Goal: Task Accomplishment & Management: Use online tool/utility

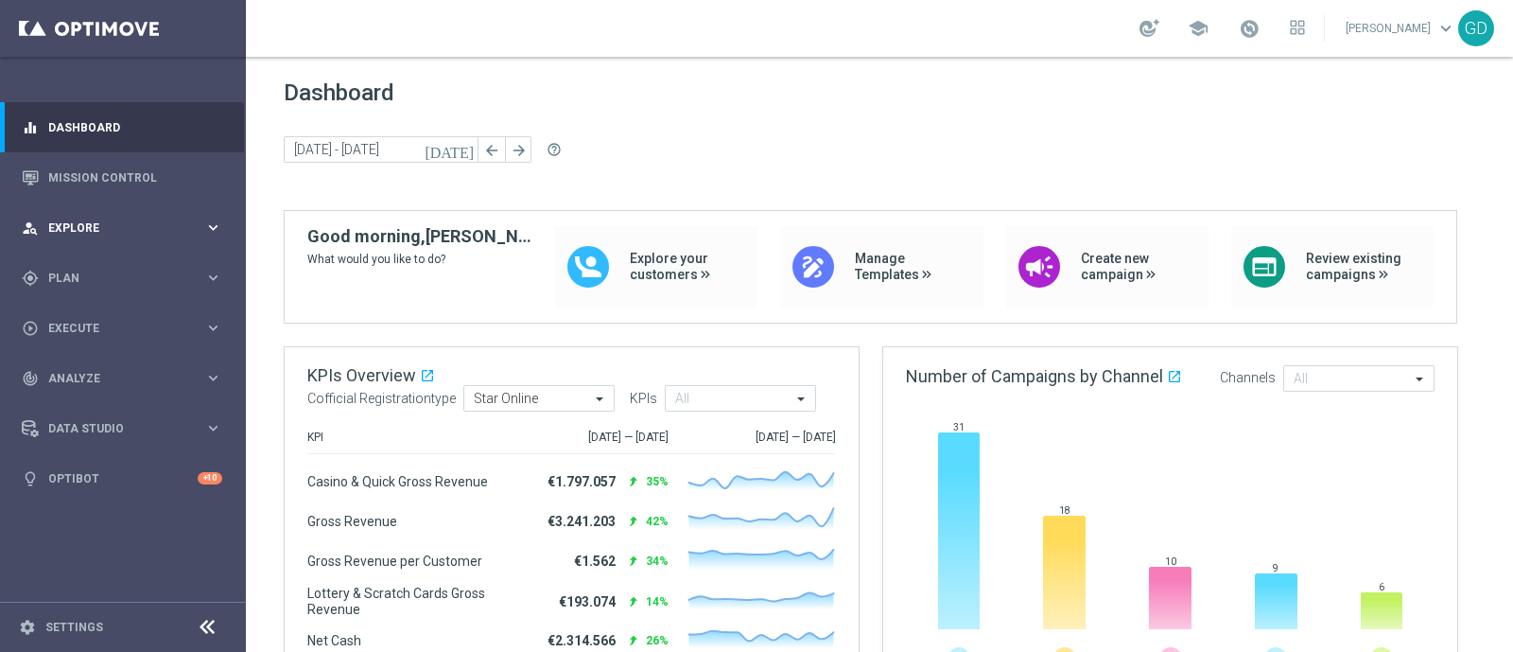
click at [90, 238] on div "person_search Explore keyboard_arrow_right" at bounding box center [122, 227] width 244 height 50
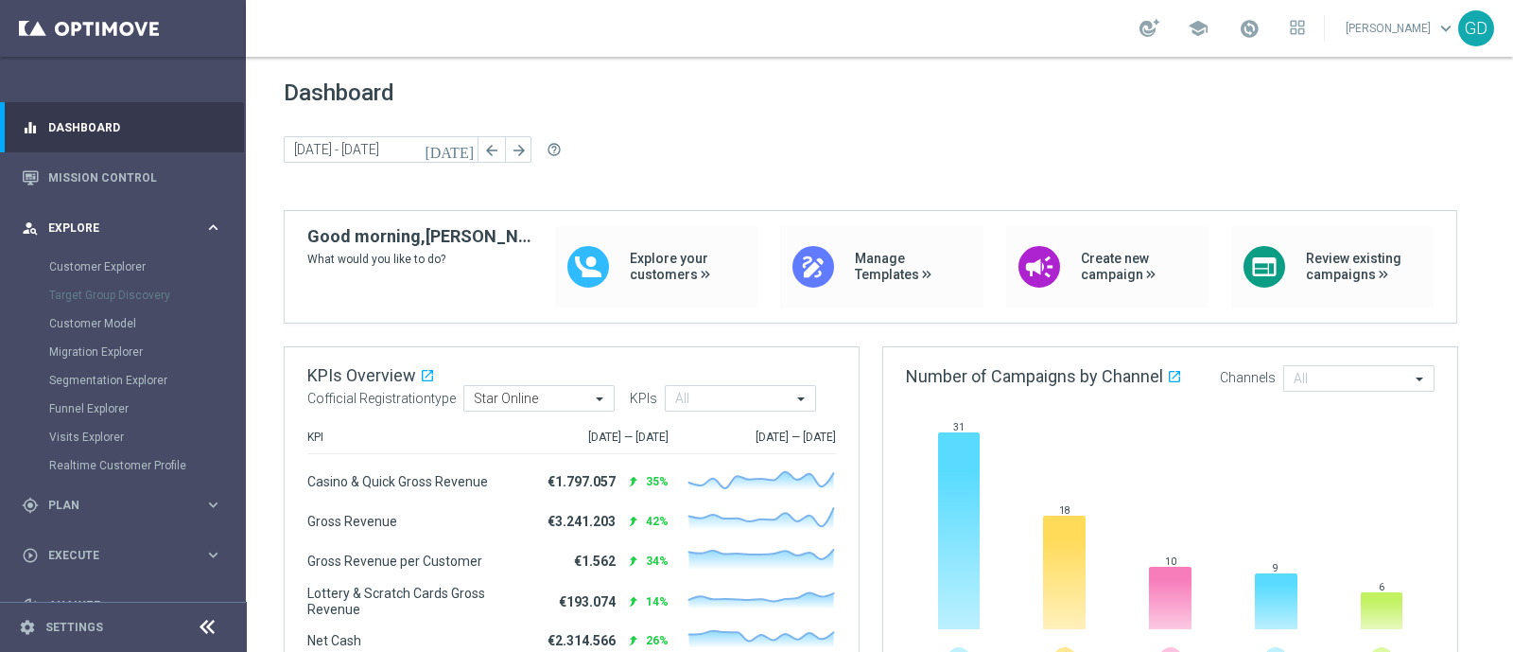
click at [90, 238] on div "person_search Explore keyboard_arrow_right" at bounding box center [122, 227] width 244 height 50
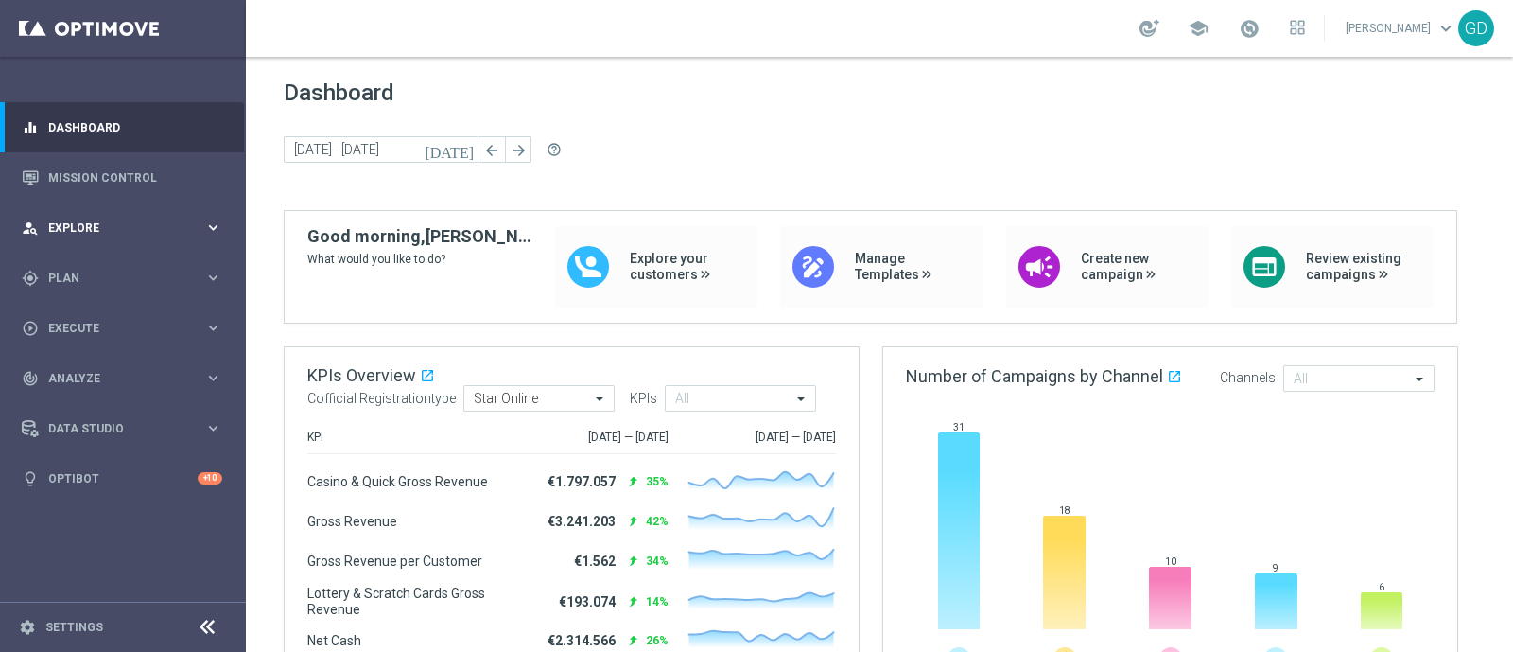
click at [82, 229] on span "Explore" at bounding box center [126, 227] width 156 height 11
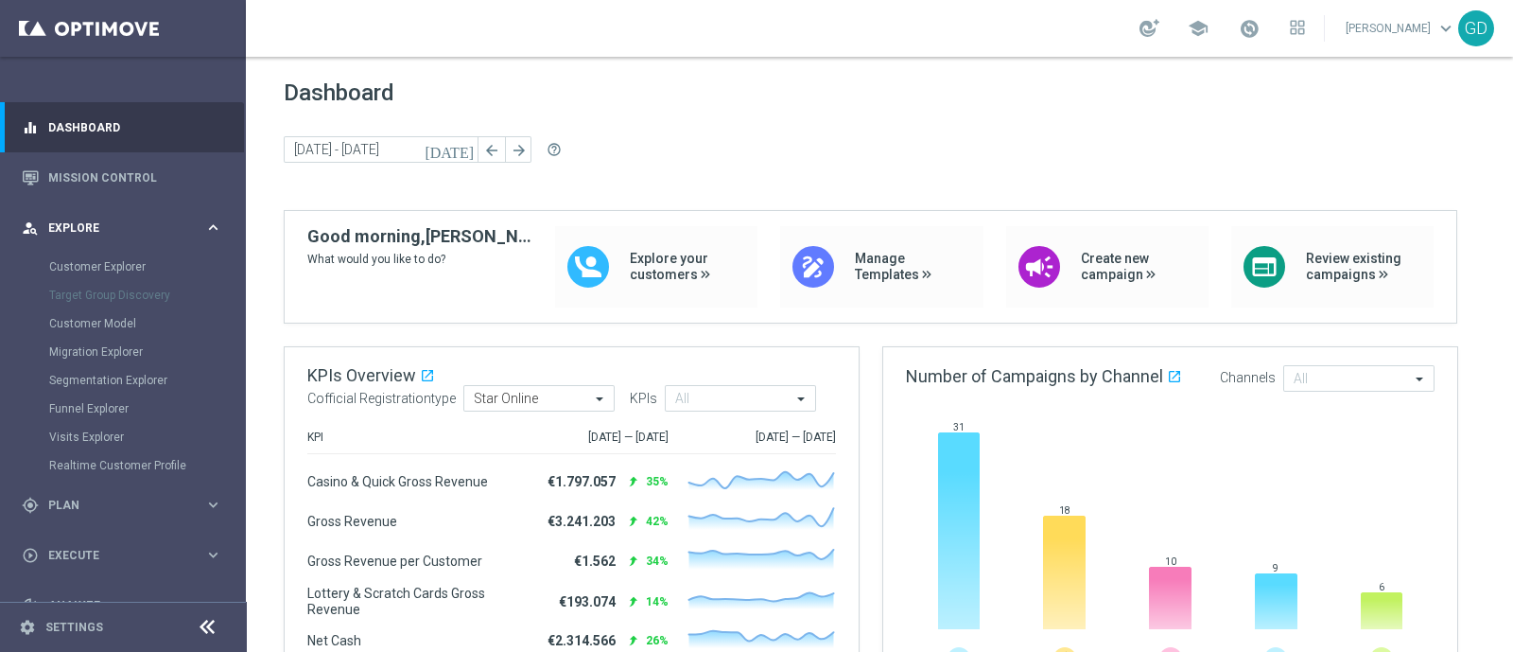
click at [82, 229] on span "Explore" at bounding box center [126, 227] width 156 height 11
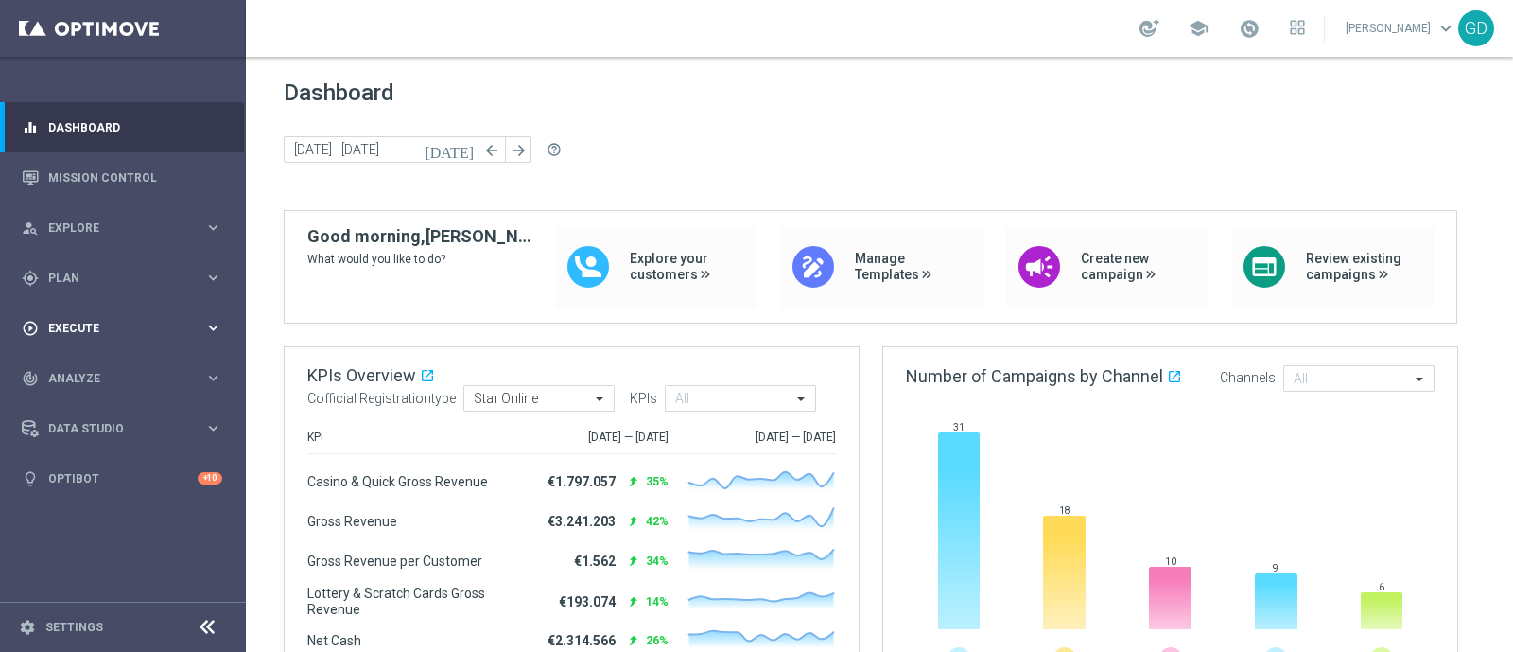
click at [75, 331] on span "Execute" at bounding box center [126, 328] width 156 height 11
click at [98, 366] on link "Campaign Builder" at bounding box center [123, 366] width 148 height 15
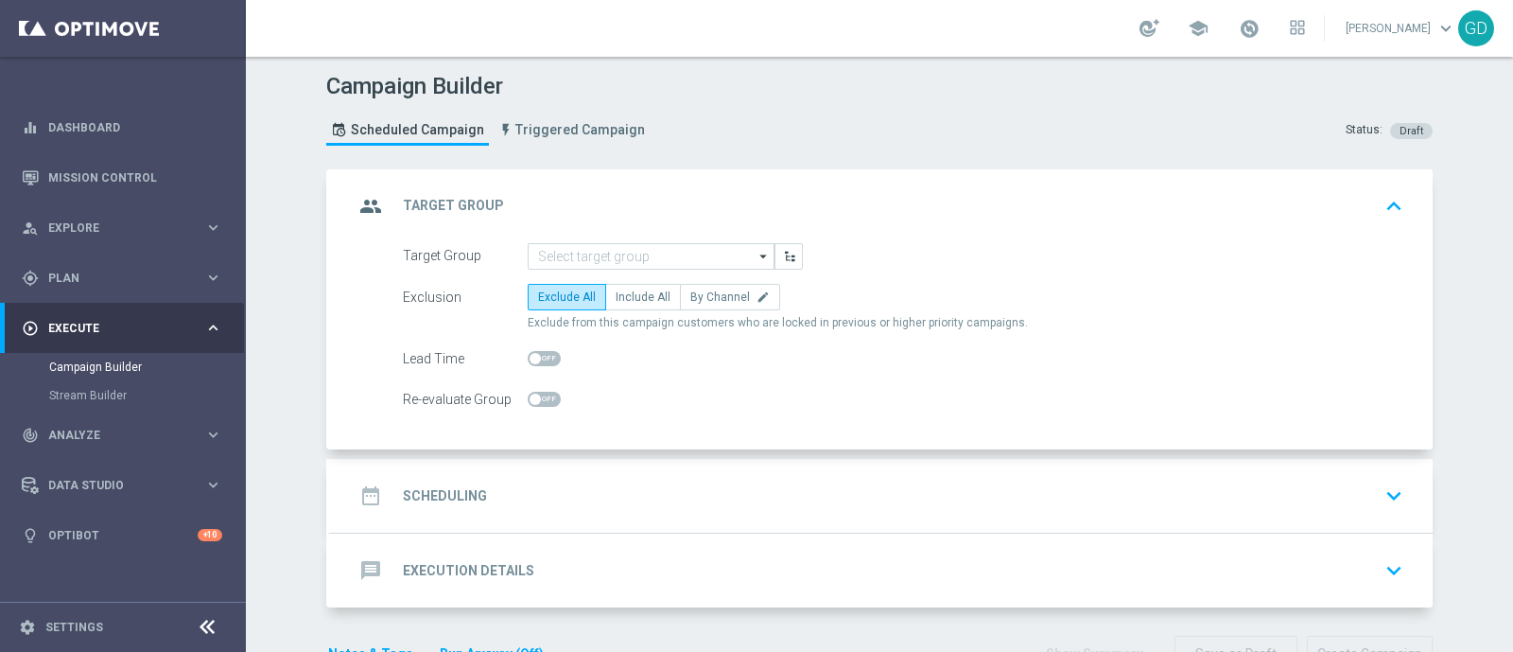
click at [755, 253] on icon "arrow_drop_down" at bounding box center [764, 256] width 19 height 25
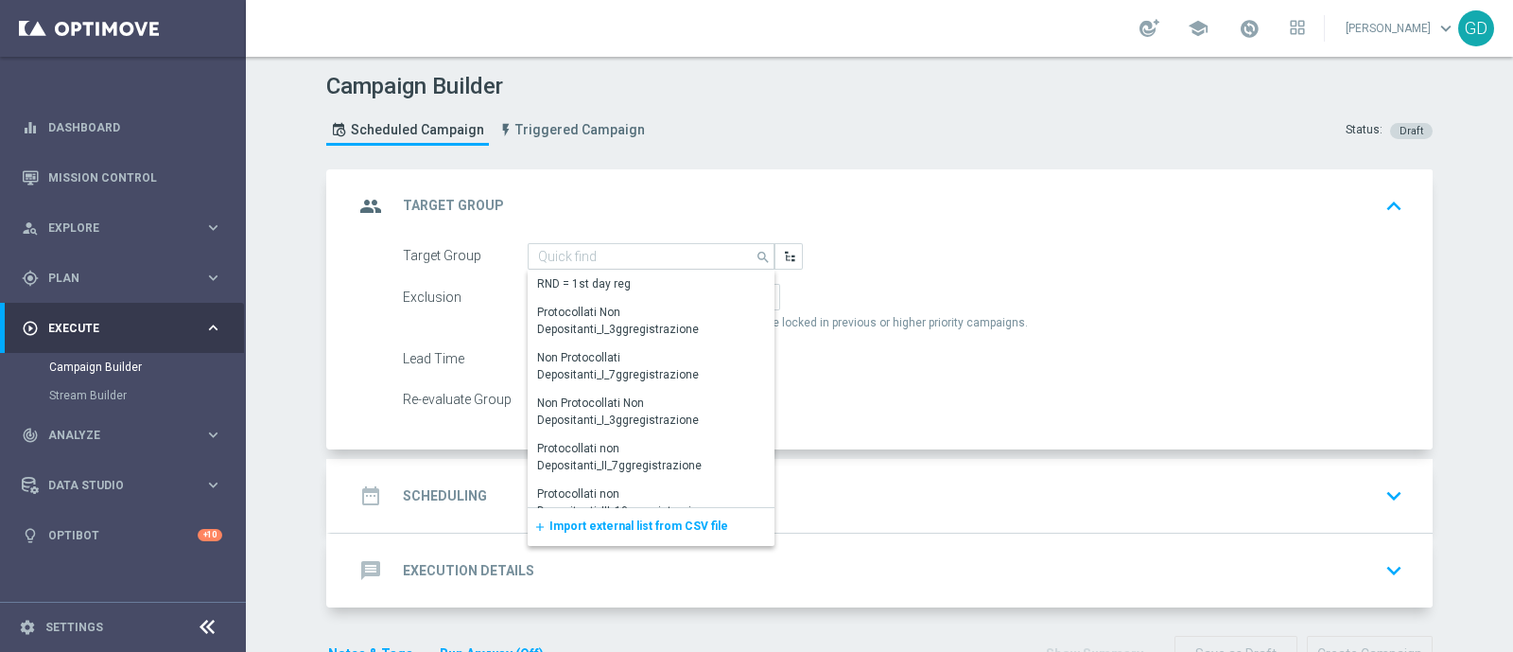
click at [662, 527] on span "Import external list from CSV file" at bounding box center [639, 525] width 179 height 13
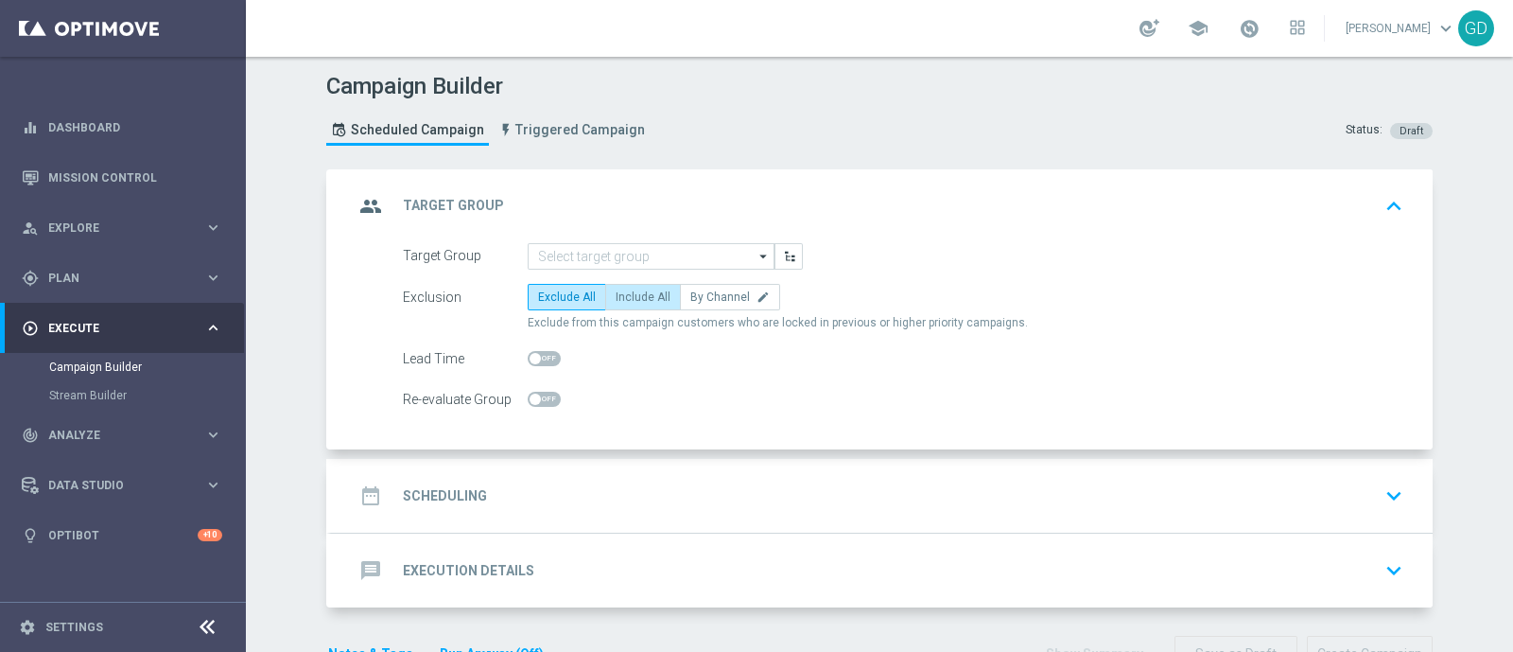
click at [624, 296] on span "Include All" at bounding box center [643, 296] width 55 height 13
click at [624, 296] on input "Include All" at bounding box center [622, 300] width 12 height 12
radio input "true"
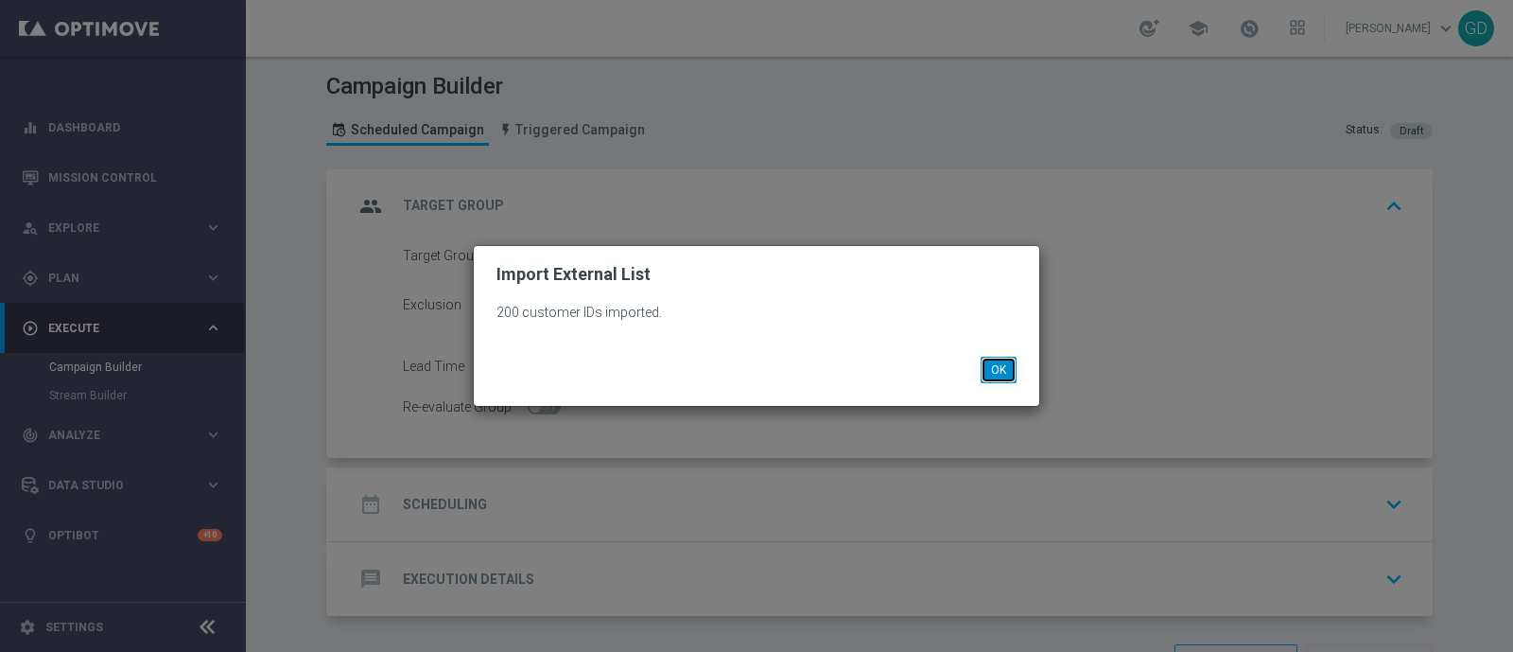
click at [1005, 376] on button "OK" at bounding box center [999, 370] width 36 height 26
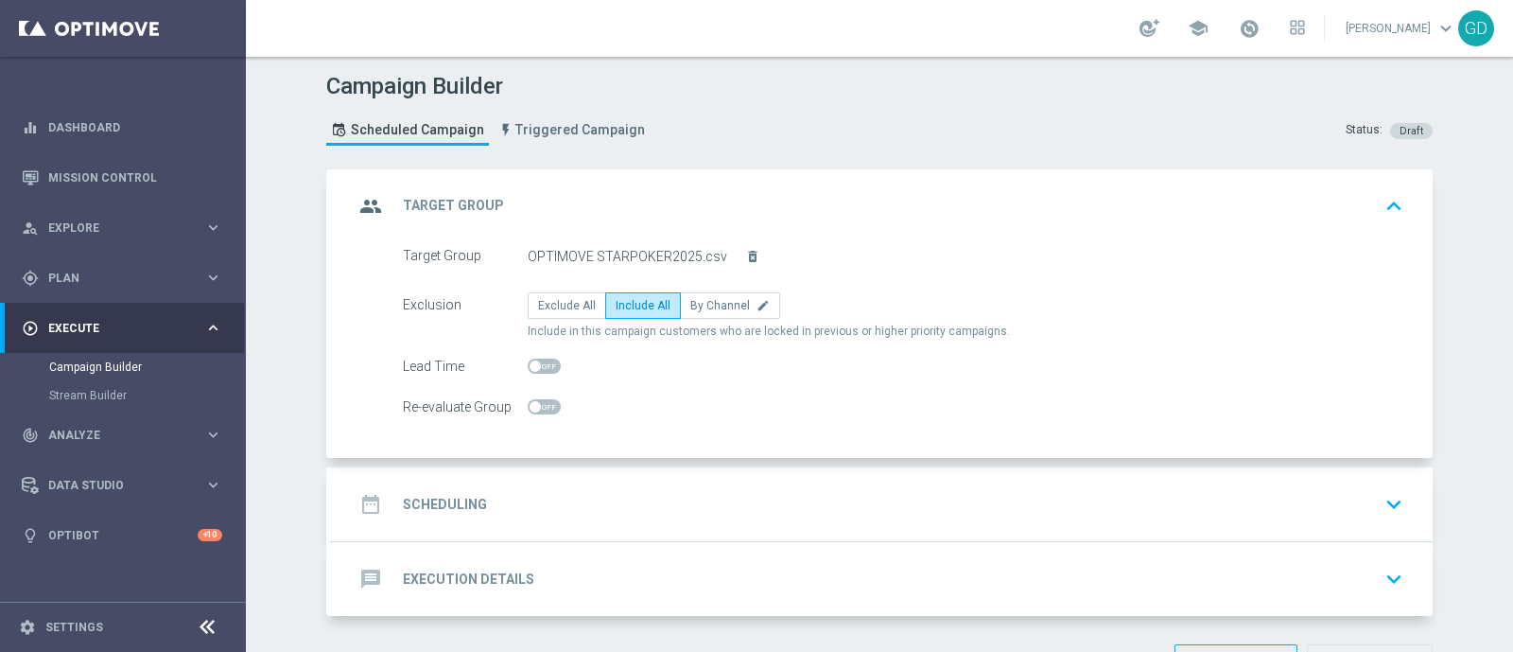
click at [475, 498] on div "date_range Scheduling keyboard_arrow_down" at bounding box center [882, 504] width 1057 height 36
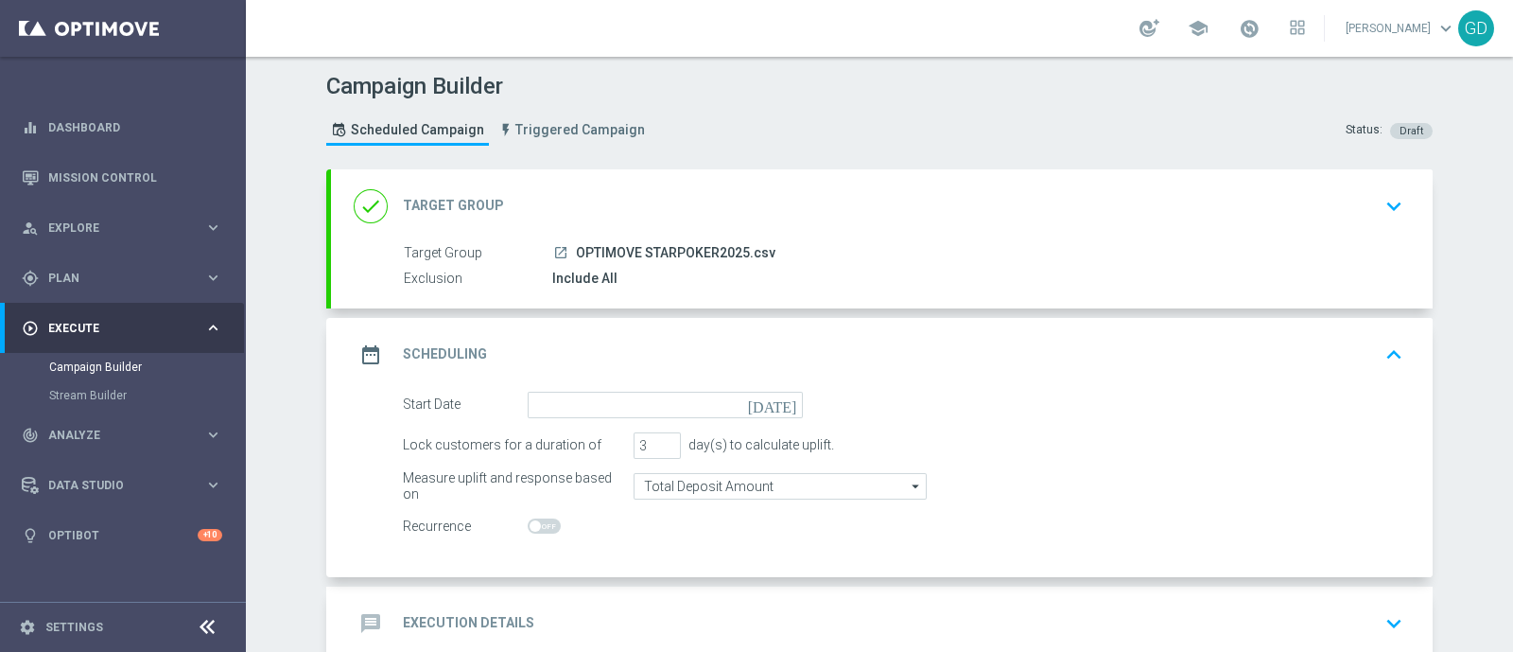
click at [784, 401] on icon "[DATE]" at bounding box center [776, 402] width 56 height 21
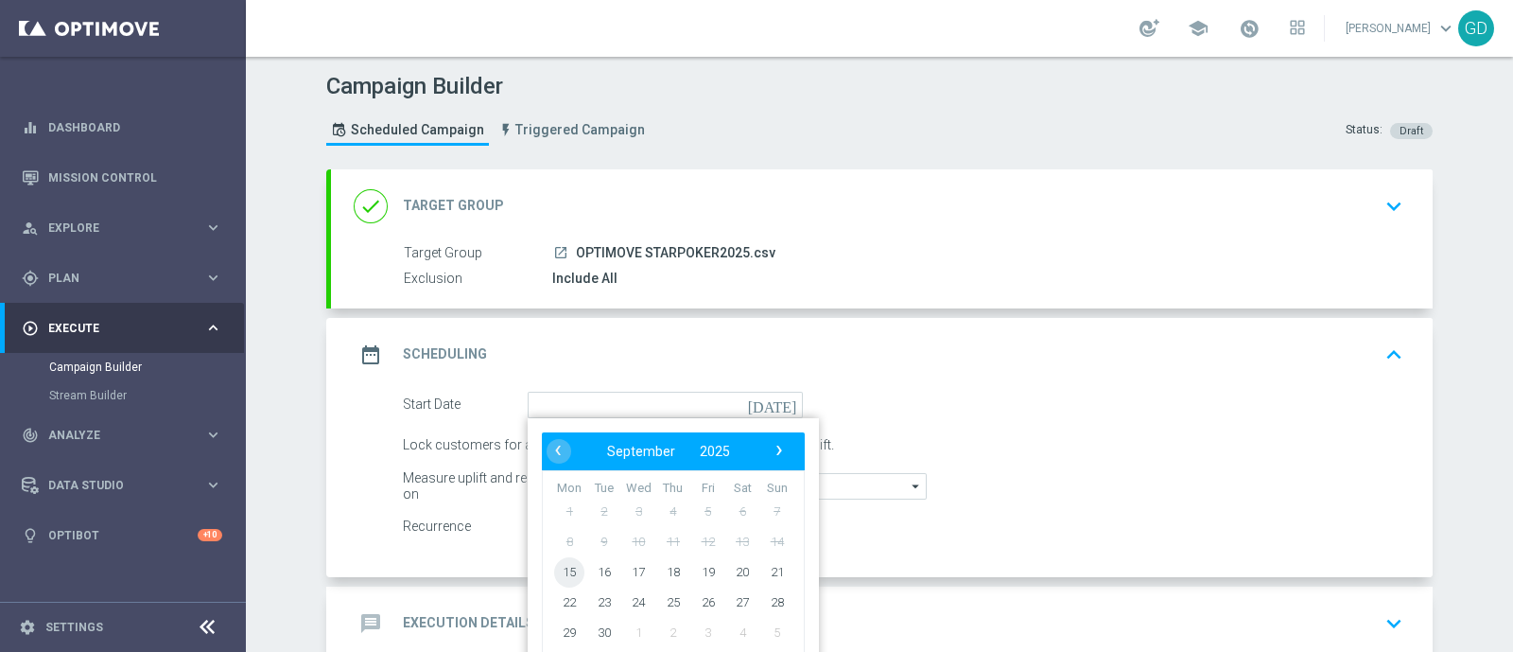
click at [563, 566] on span "15" at bounding box center [569, 571] width 30 height 30
type input "[DATE]"
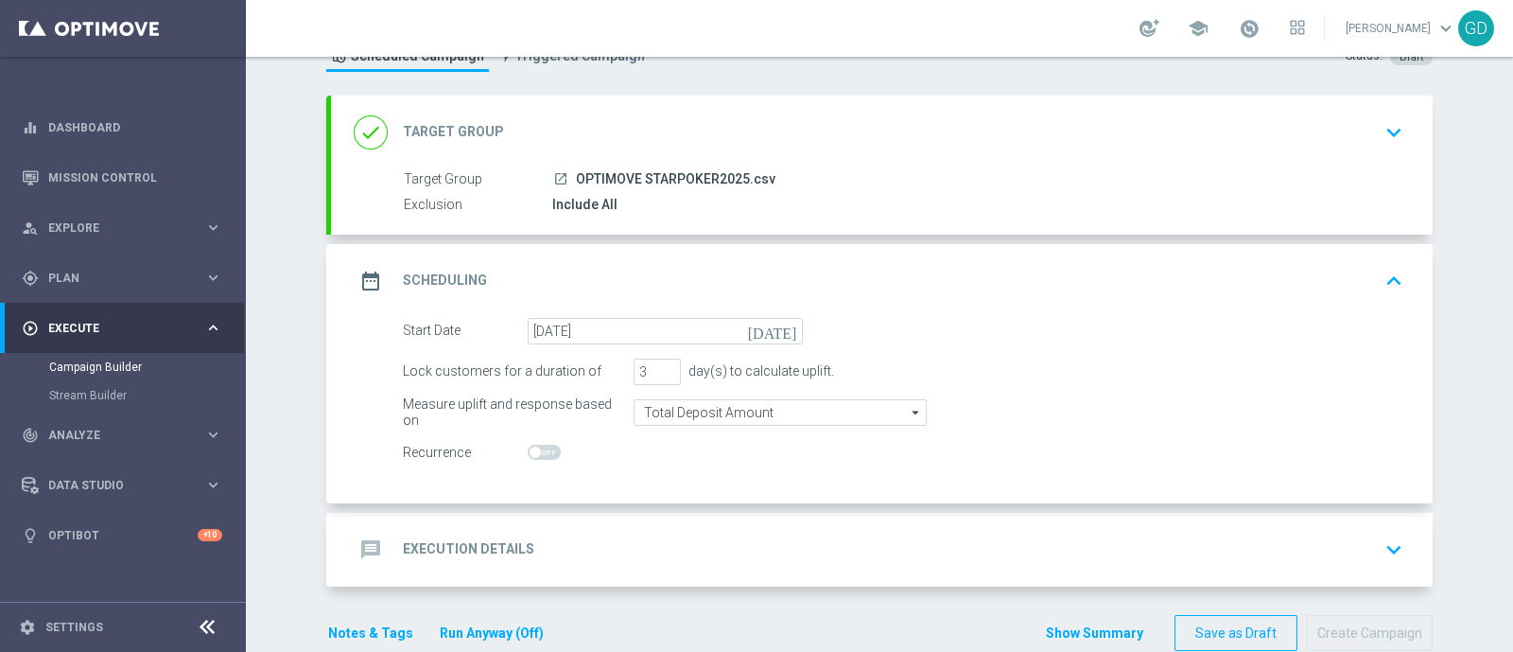
scroll to position [108, 0]
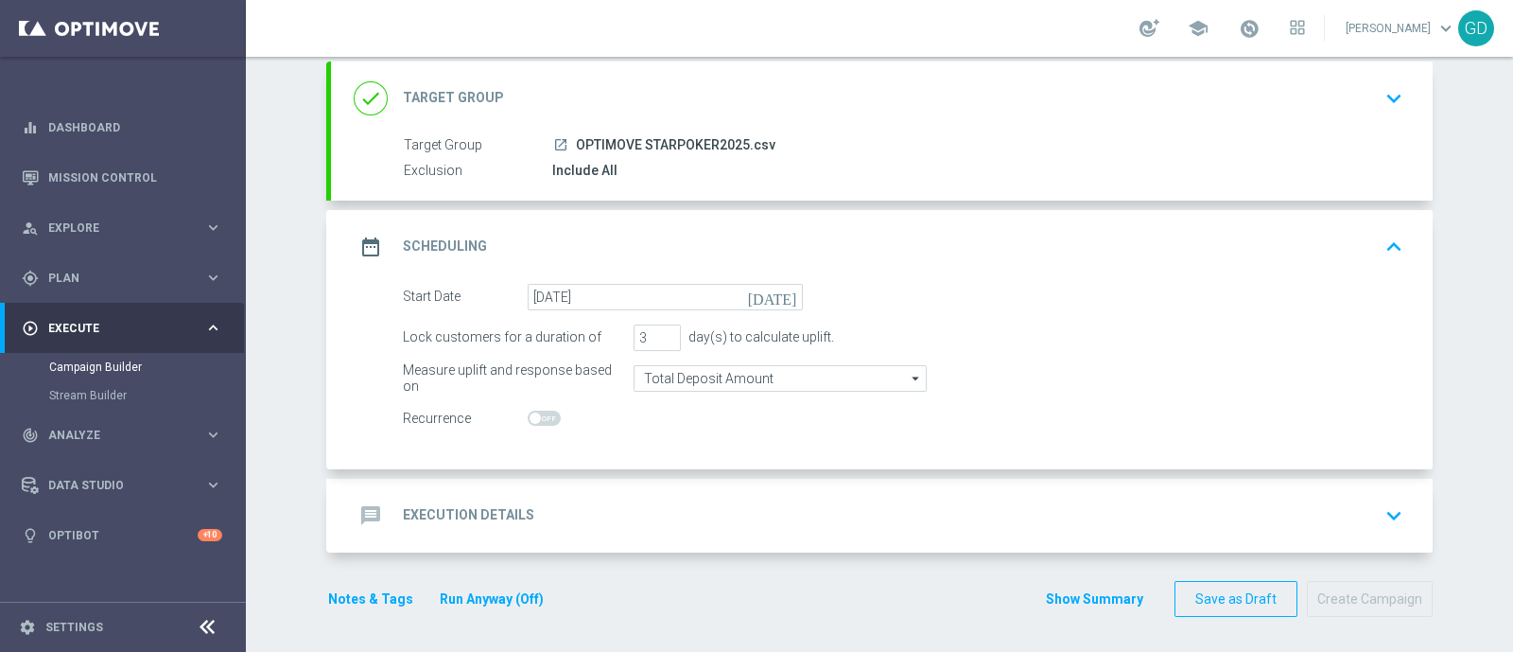
click at [476, 515] on h2 "Execution Details" at bounding box center [468, 515] width 131 height 18
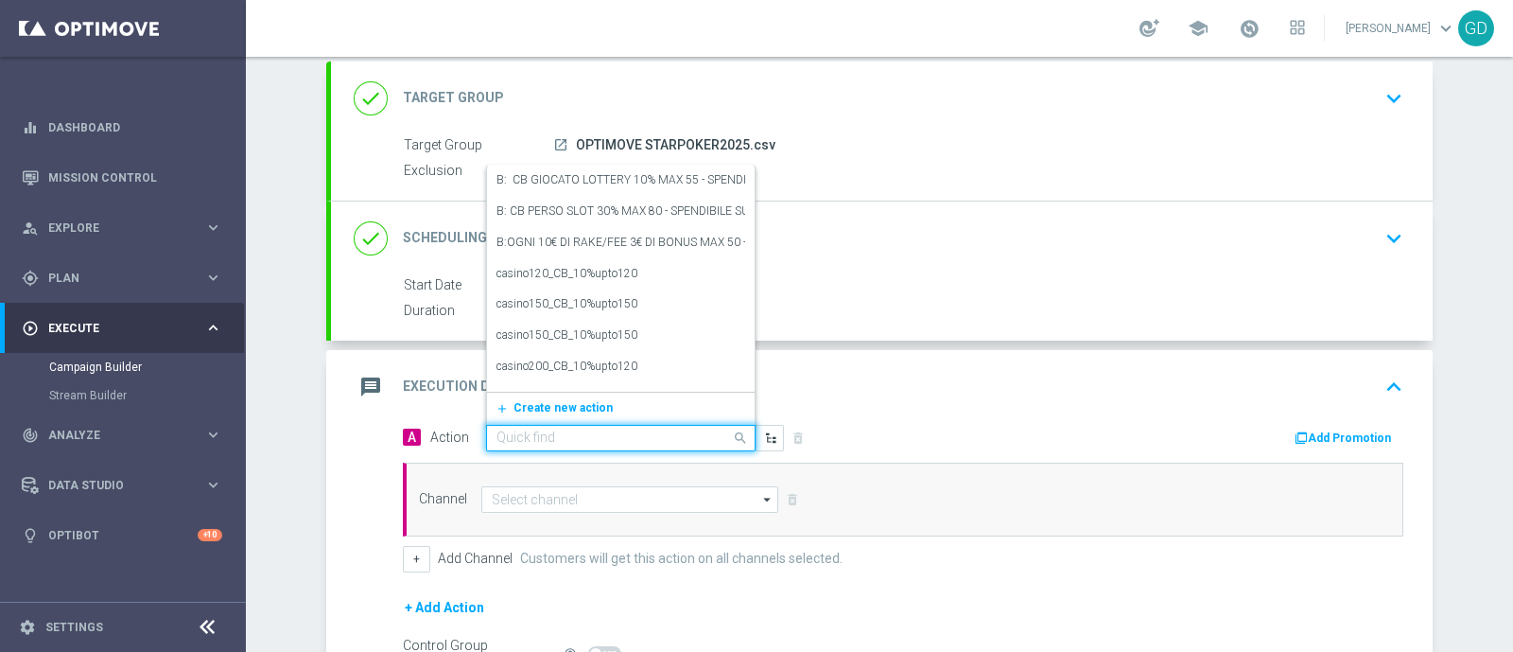
click at [731, 434] on span at bounding box center [743, 438] width 24 height 24
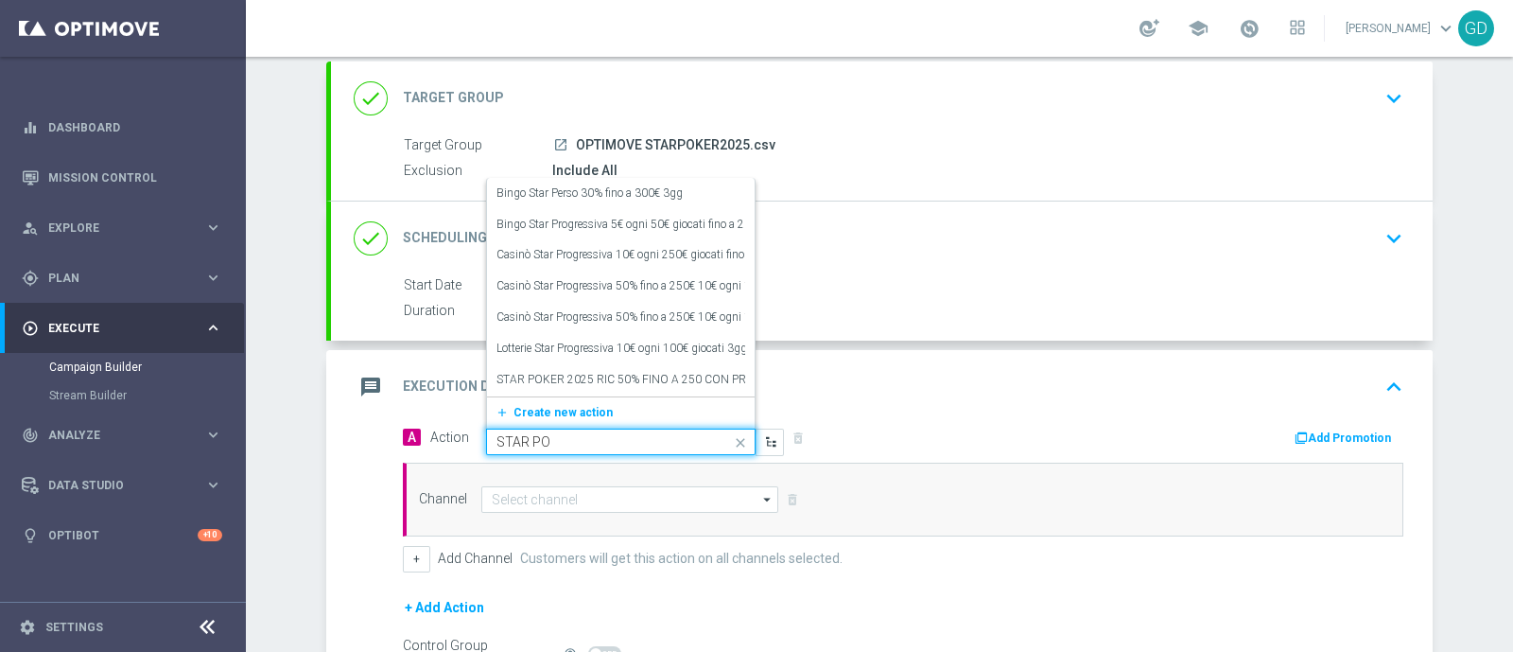
type input "STAR POK"
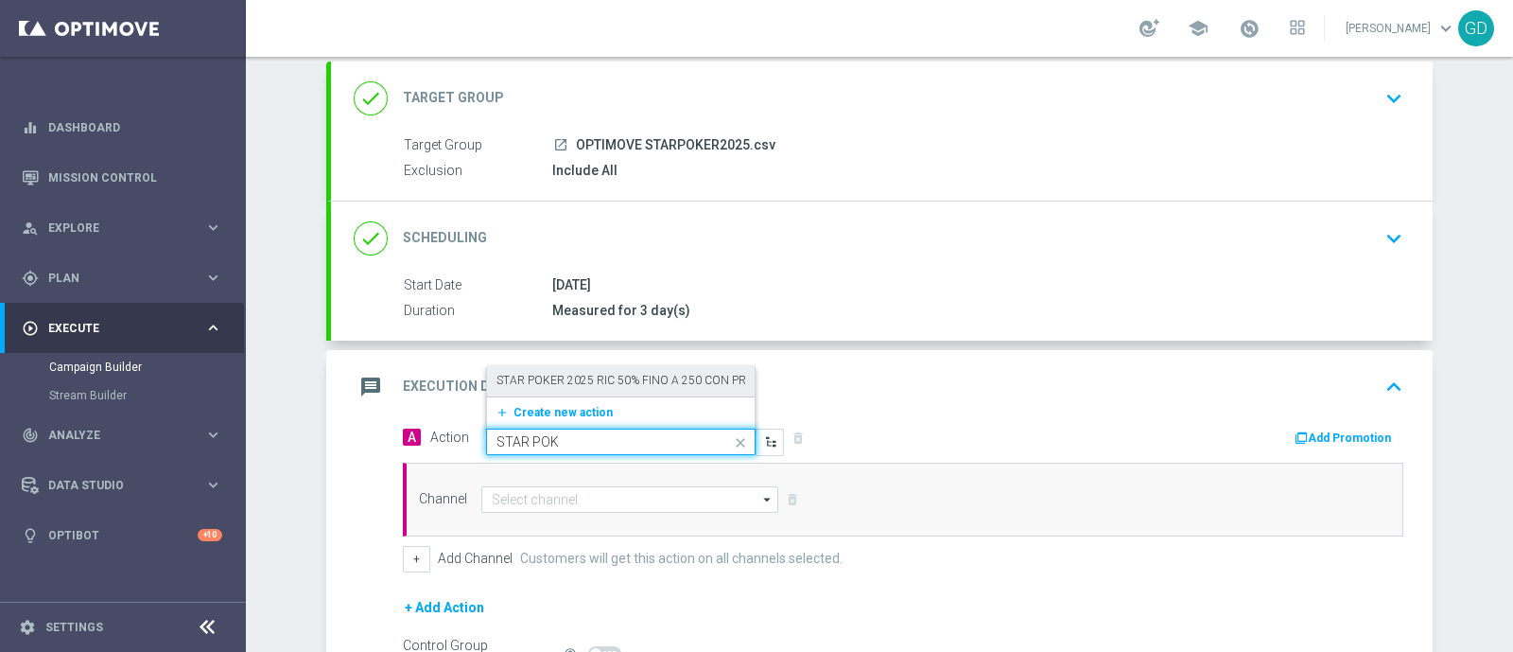
click at [611, 376] on label "STAR POKER 2025 RIC 50% FINO A 250 CON PROGRESSIVO 5€ OGNI 10€ RAKEFEE POKER" at bounding box center [733, 381] width 472 height 16
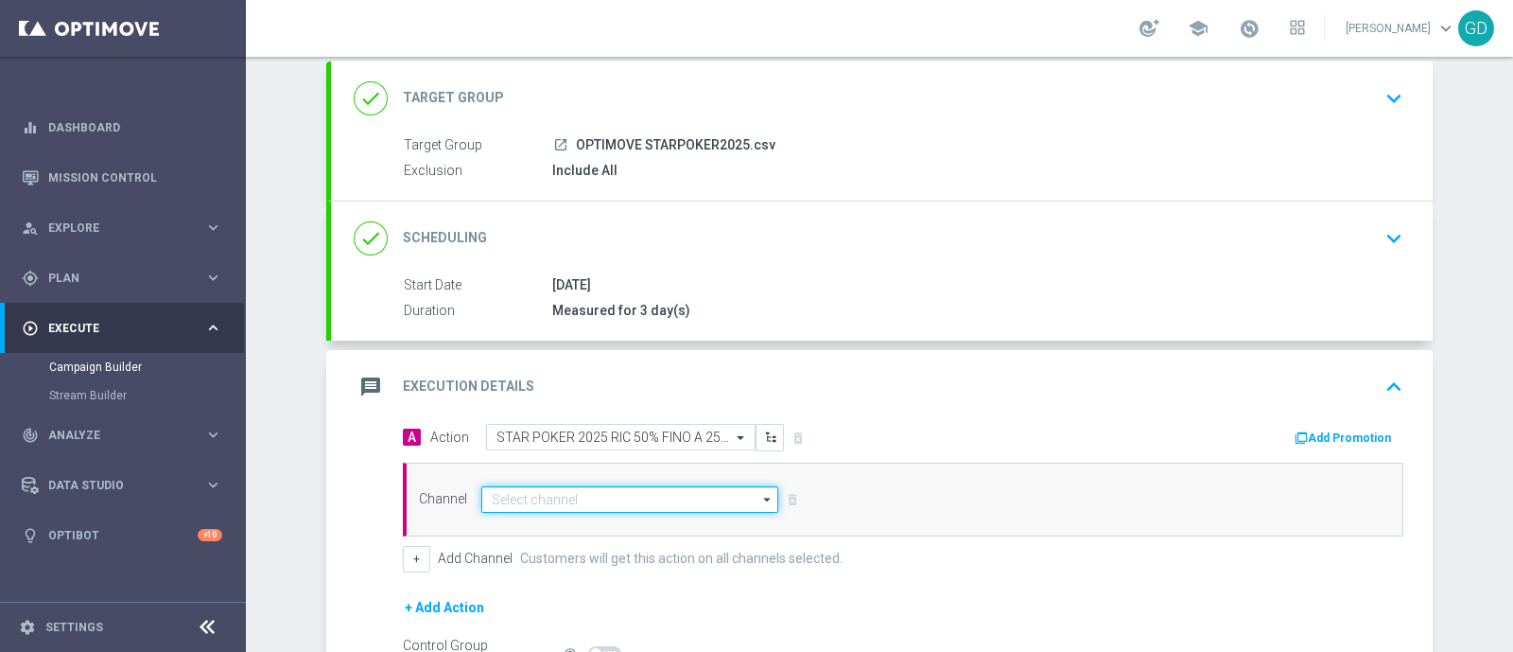
click at [746, 494] on input at bounding box center [629, 499] width 297 height 26
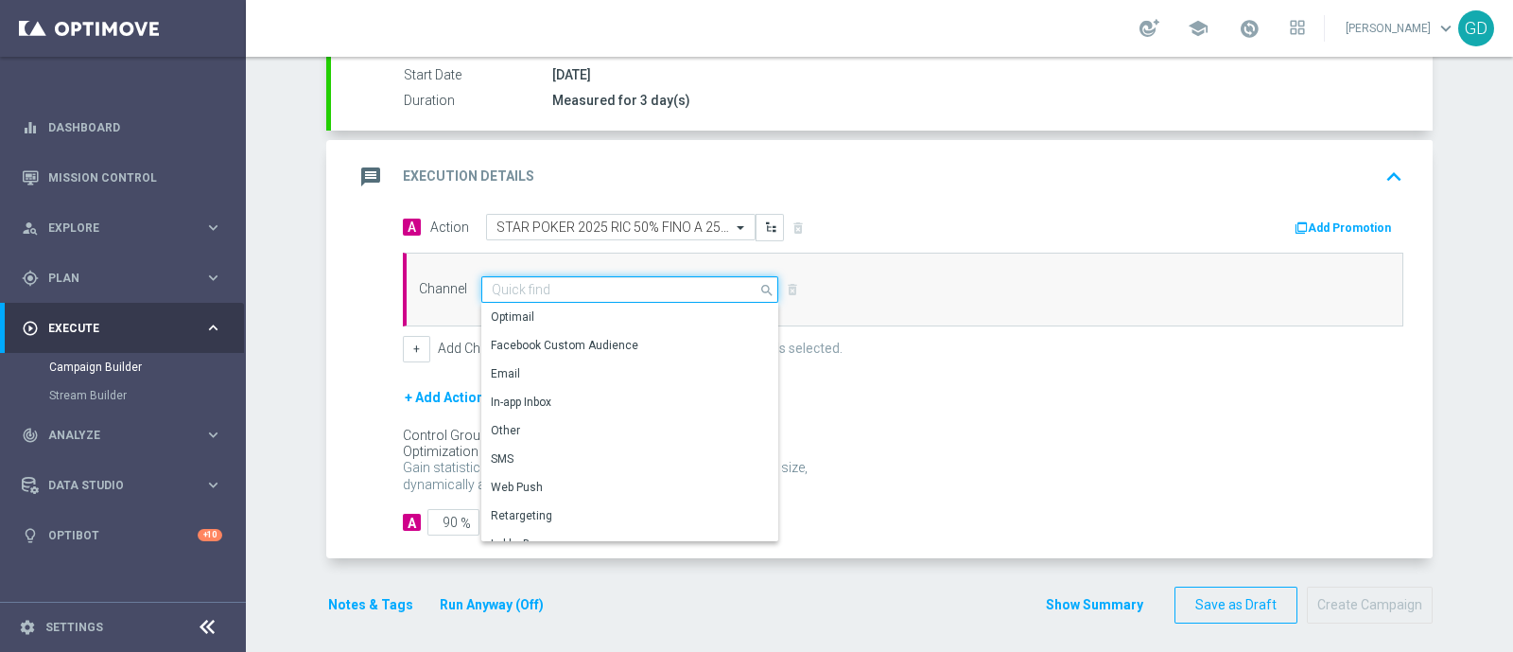
scroll to position [323, 0]
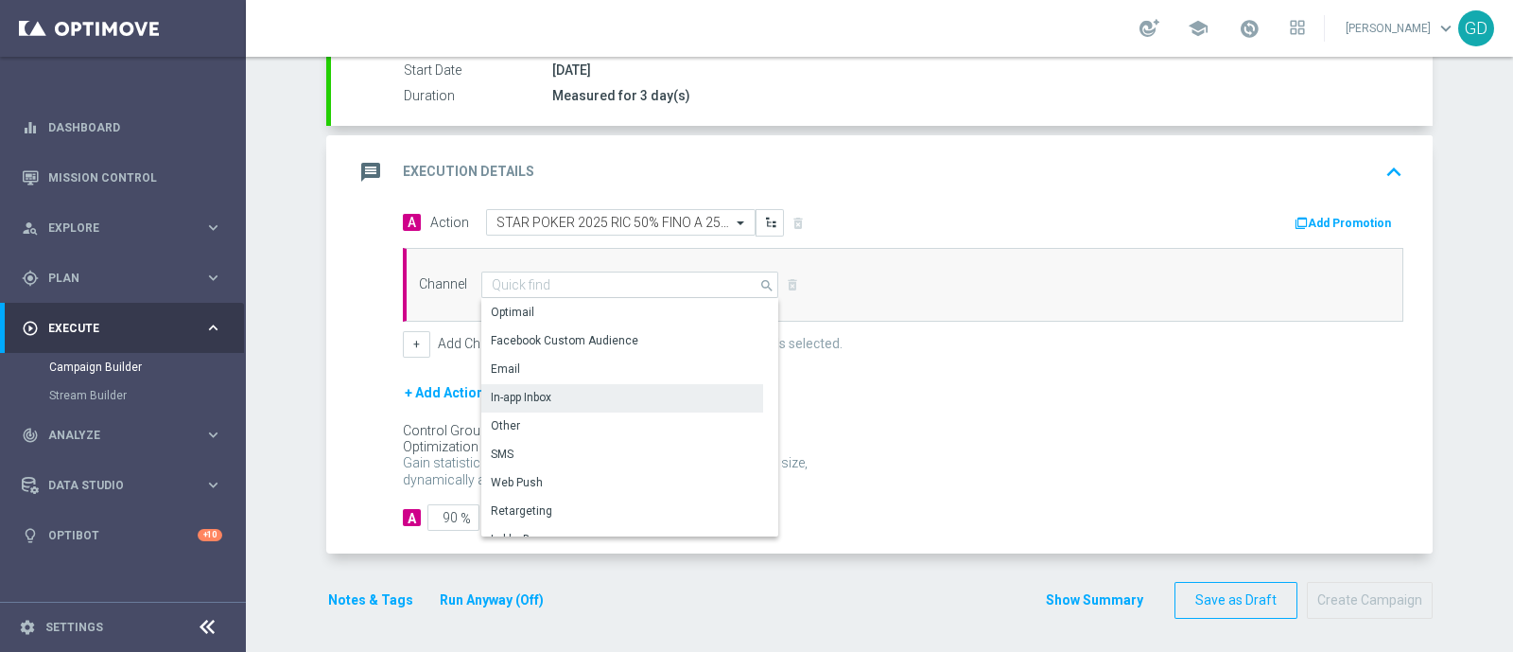
click at [591, 384] on div "In-app Inbox" at bounding box center [622, 397] width 282 height 26
type input "In-app Inbox"
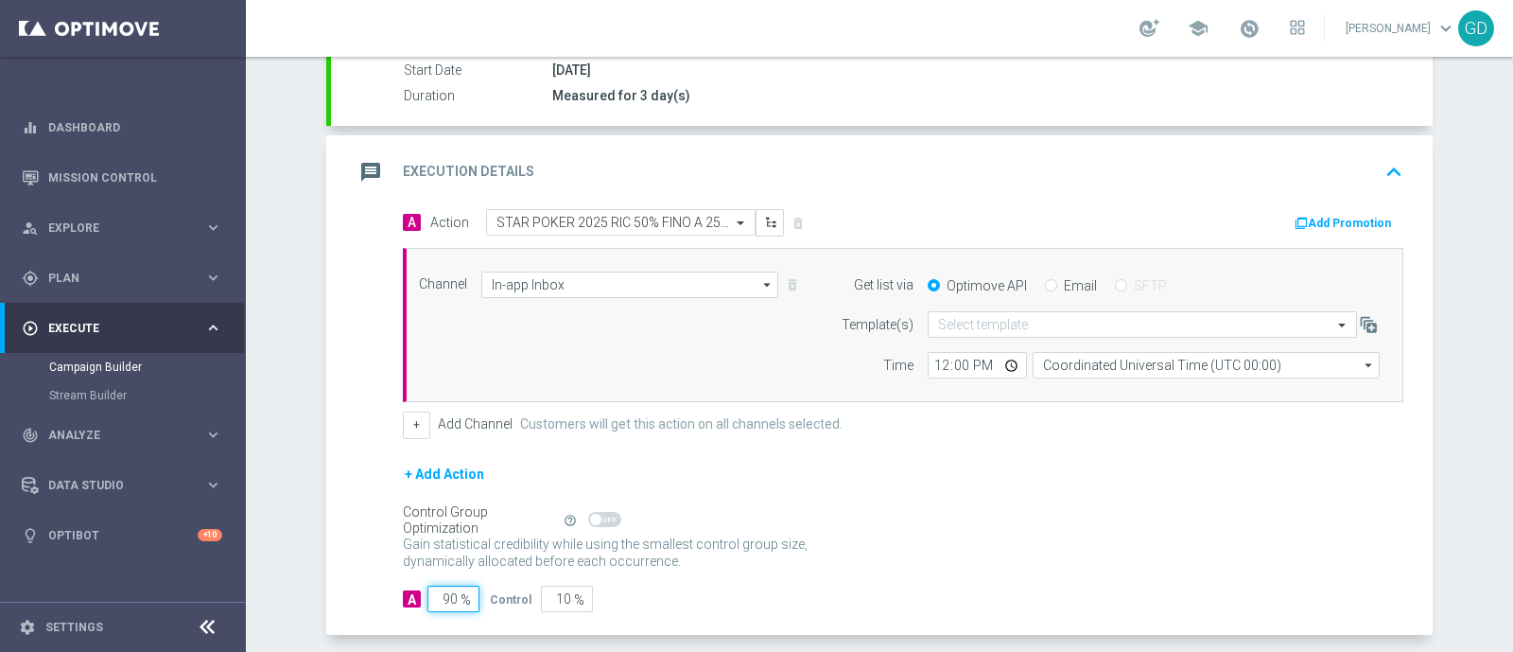
drag, startPoint x: 449, startPoint y: 593, endPoint x: 428, endPoint y: 595, distance: 21.8
click at [428, 595] on input "90" at bounding box center [454, 598] width 52 height 26
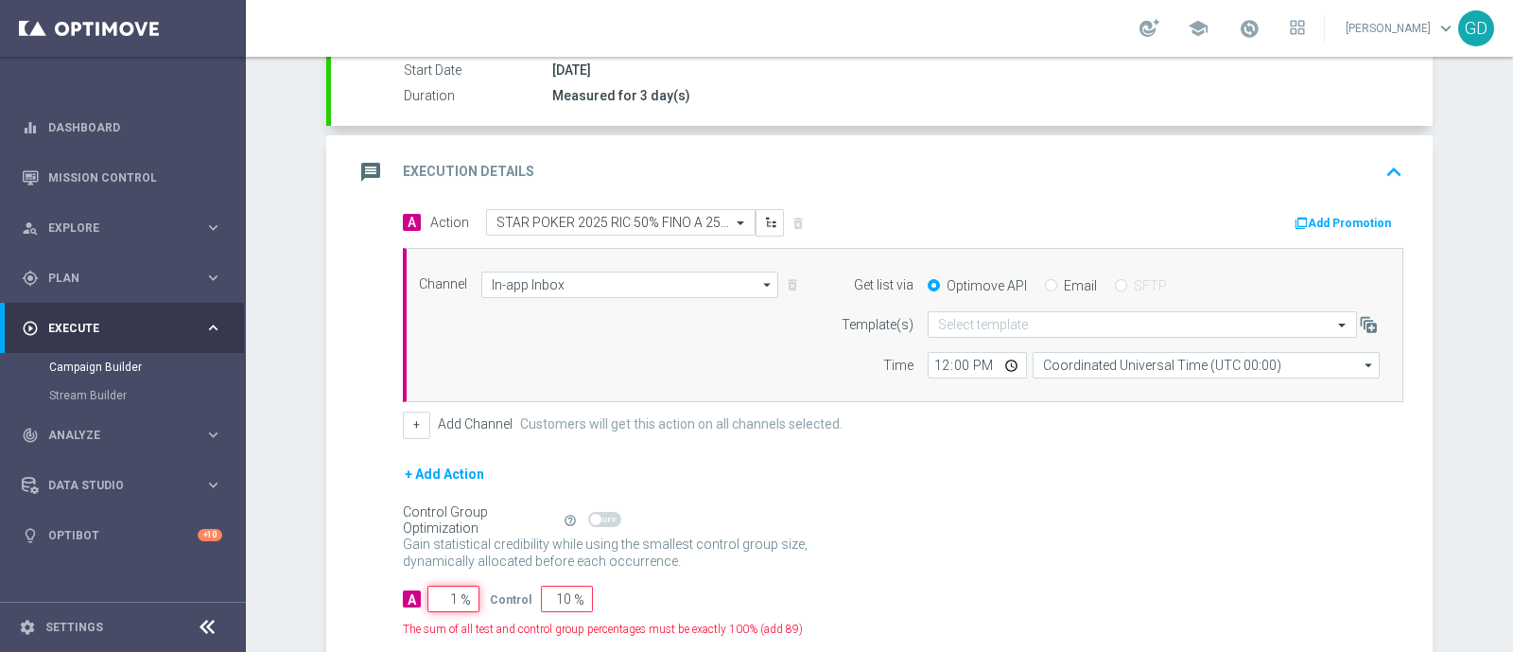
type input "10"
type input "90"
type input "100"
type input "0"
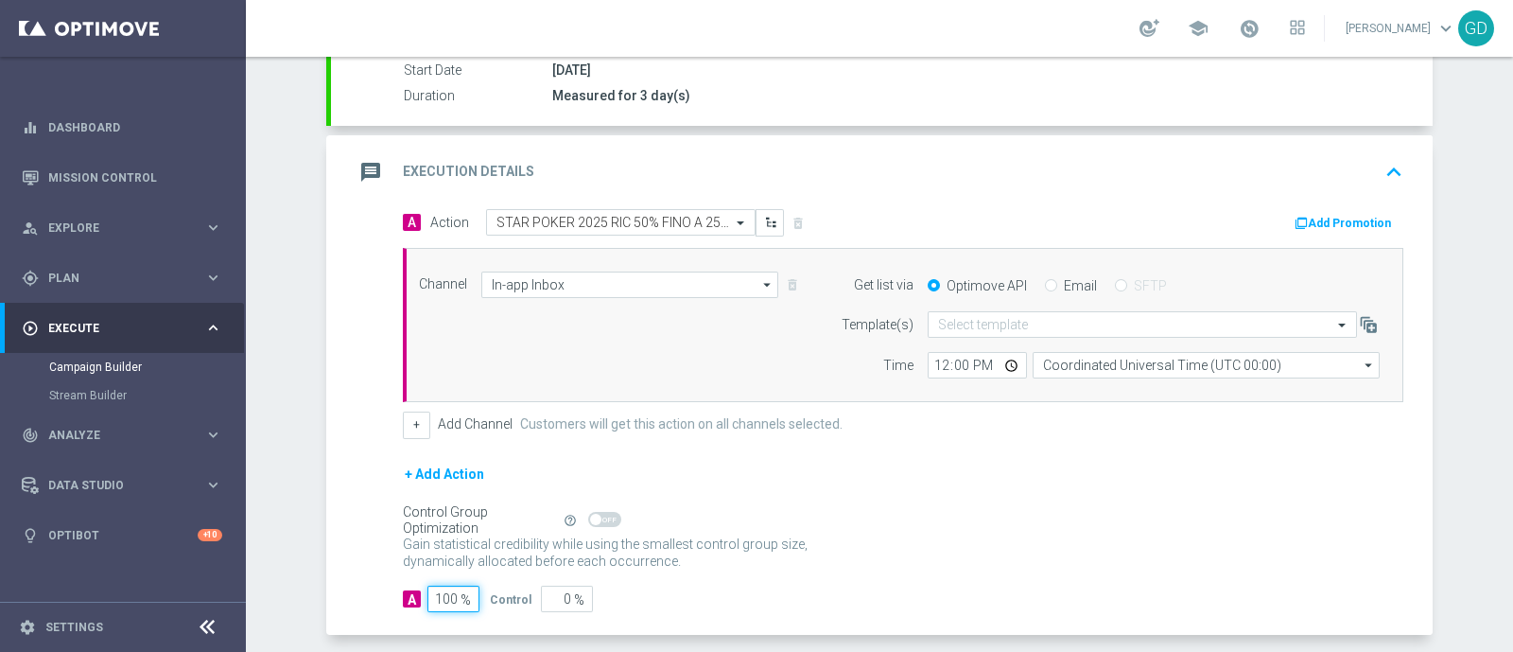
type input "100"
click at [875, 480] on div "+ Add Action" at bounding box center [903, 486] width 1001 height 47
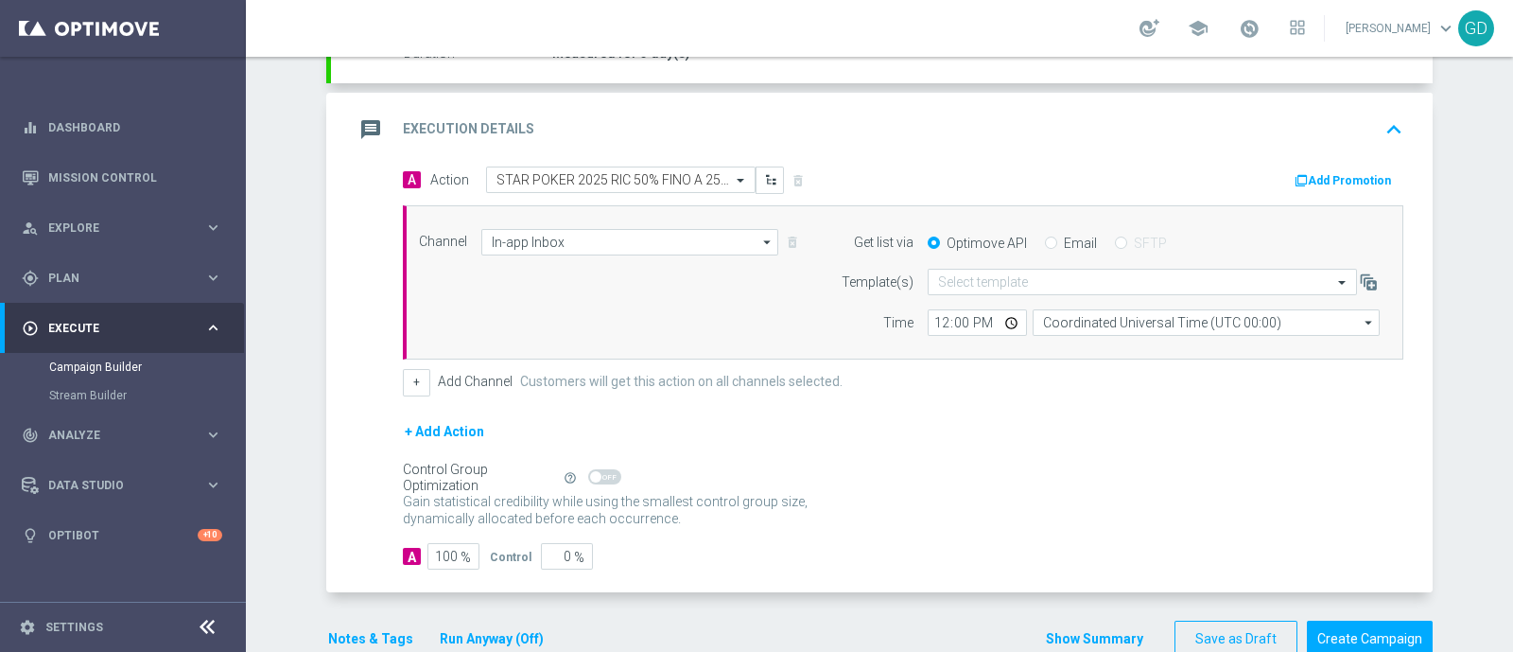
scroll to position [404, 0]
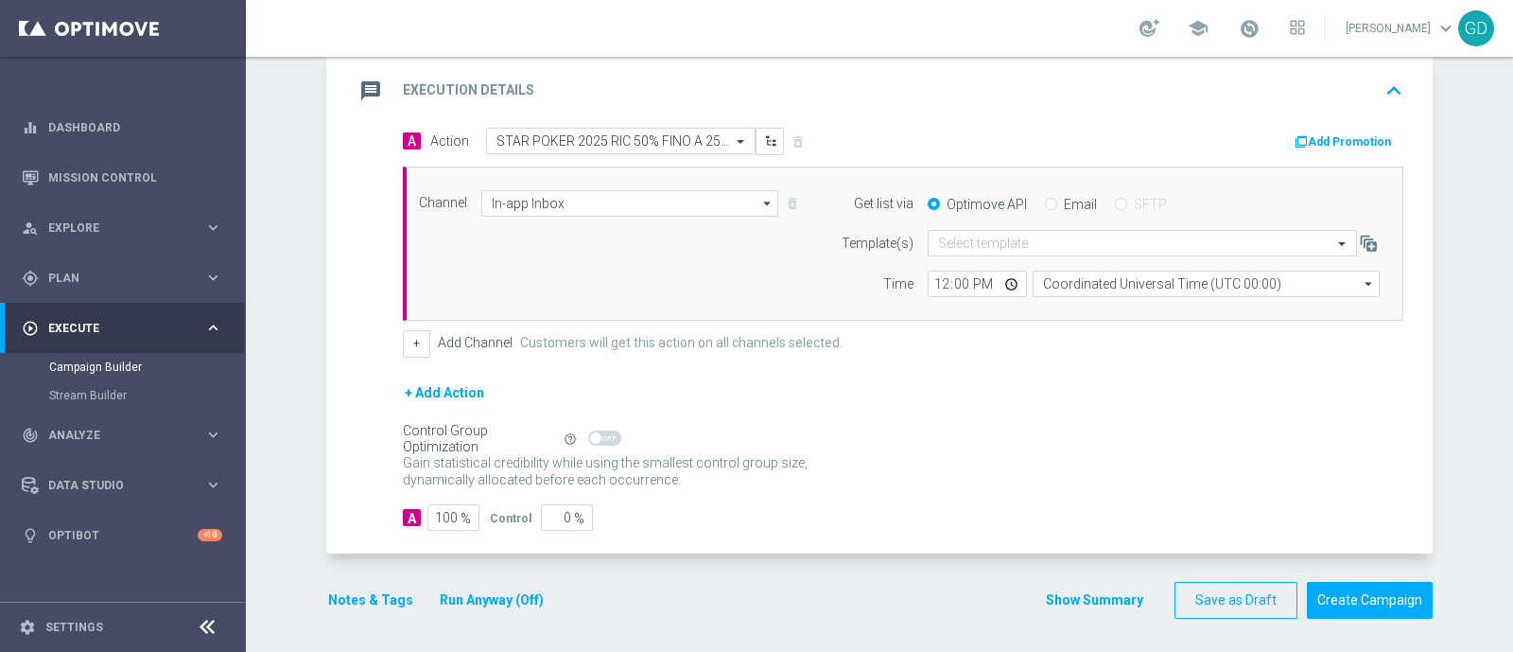
click at [358, 588] on button "Notes & Tags" at bounding box center [370, 600] width 89 height 24
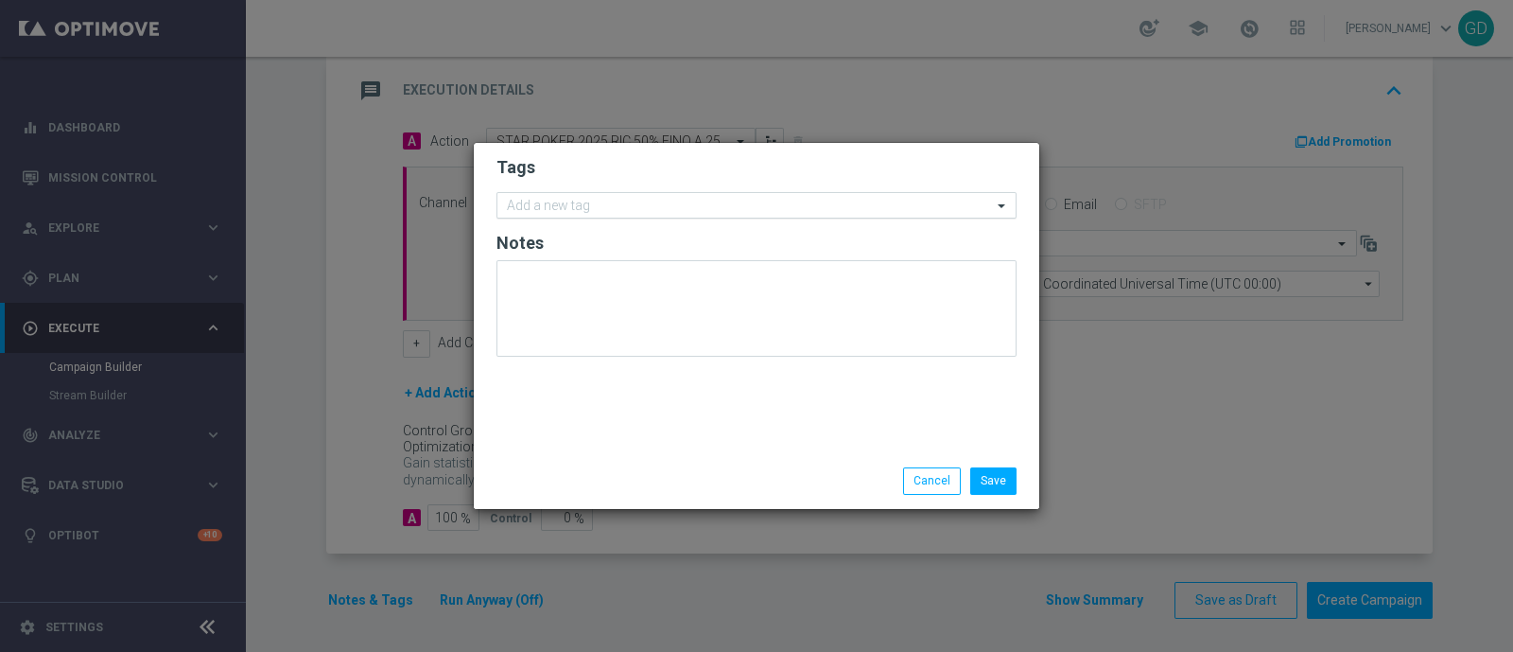
click at [613, 211] on input "text" at bounding box center [749, 207] width 485 height 16
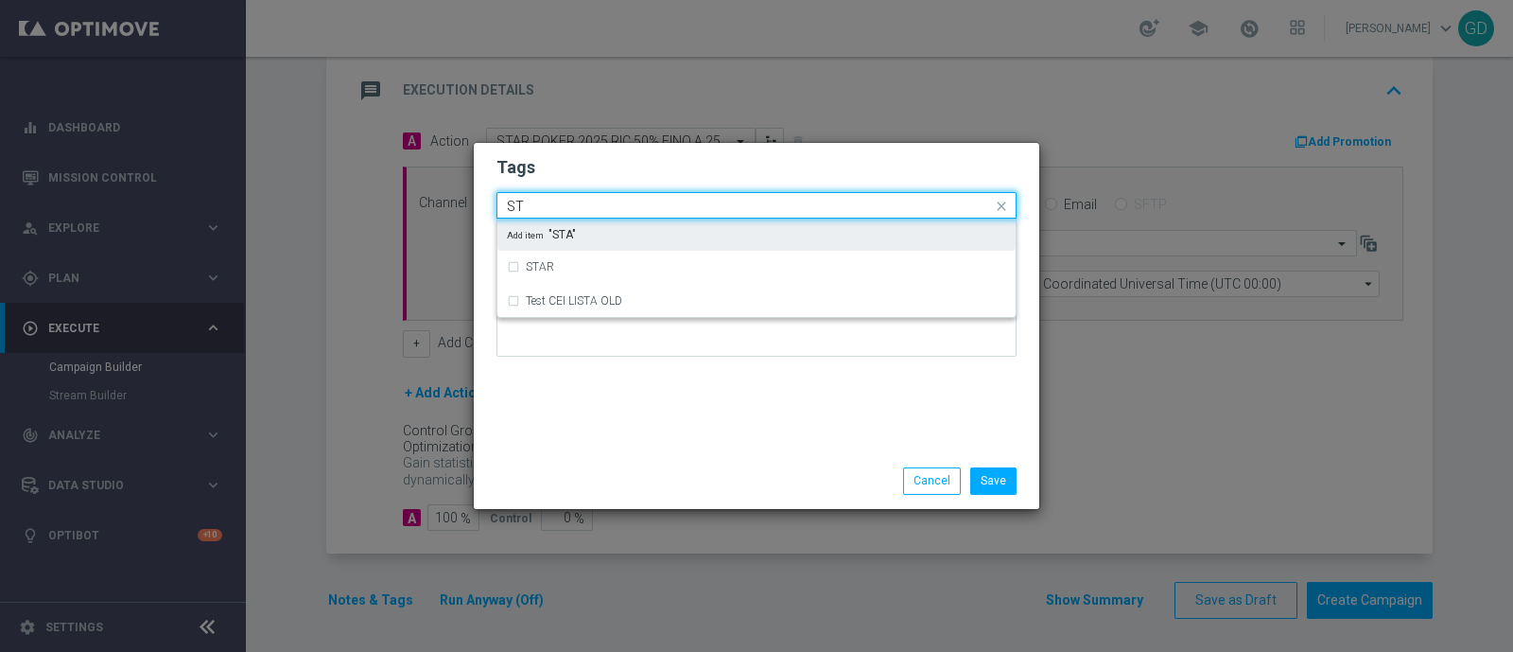
type input "S"
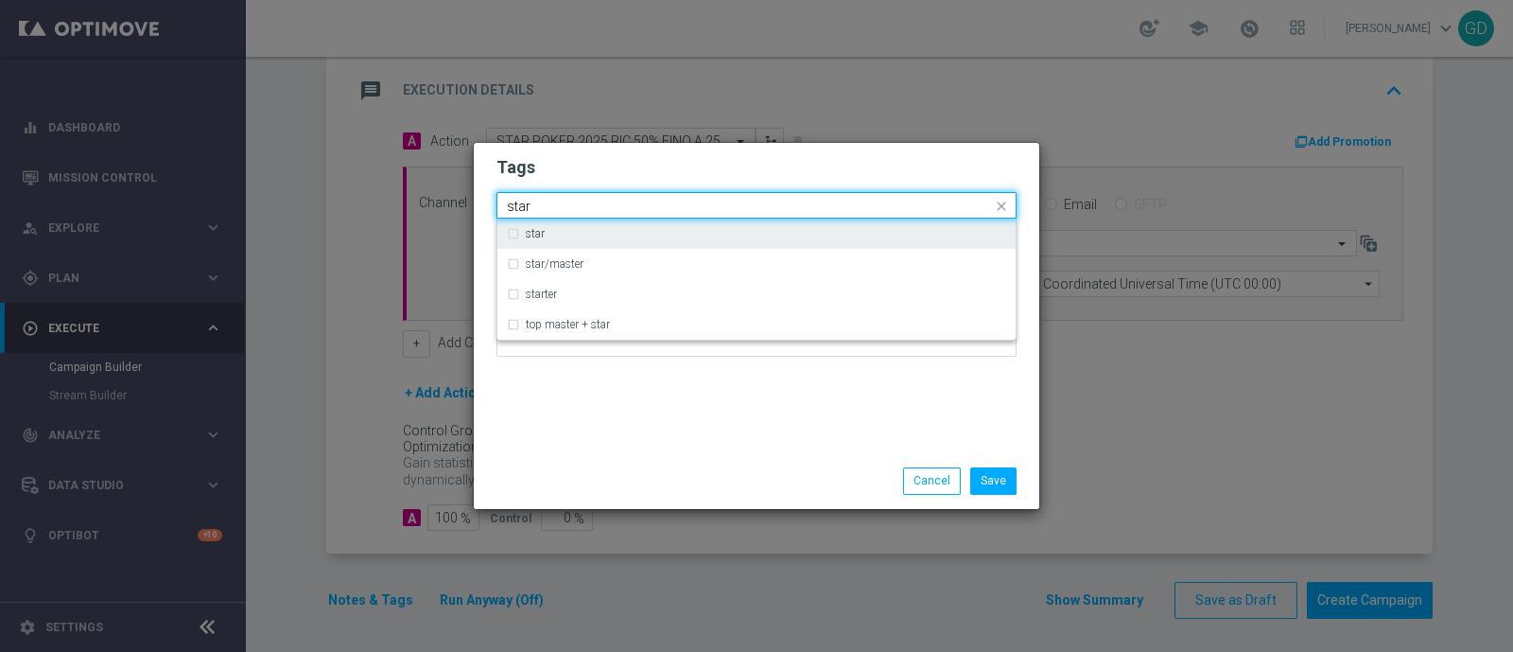
click at [556, 235] on div "star" at bounding box center [766, 233] width 480 height 11
type input "star"
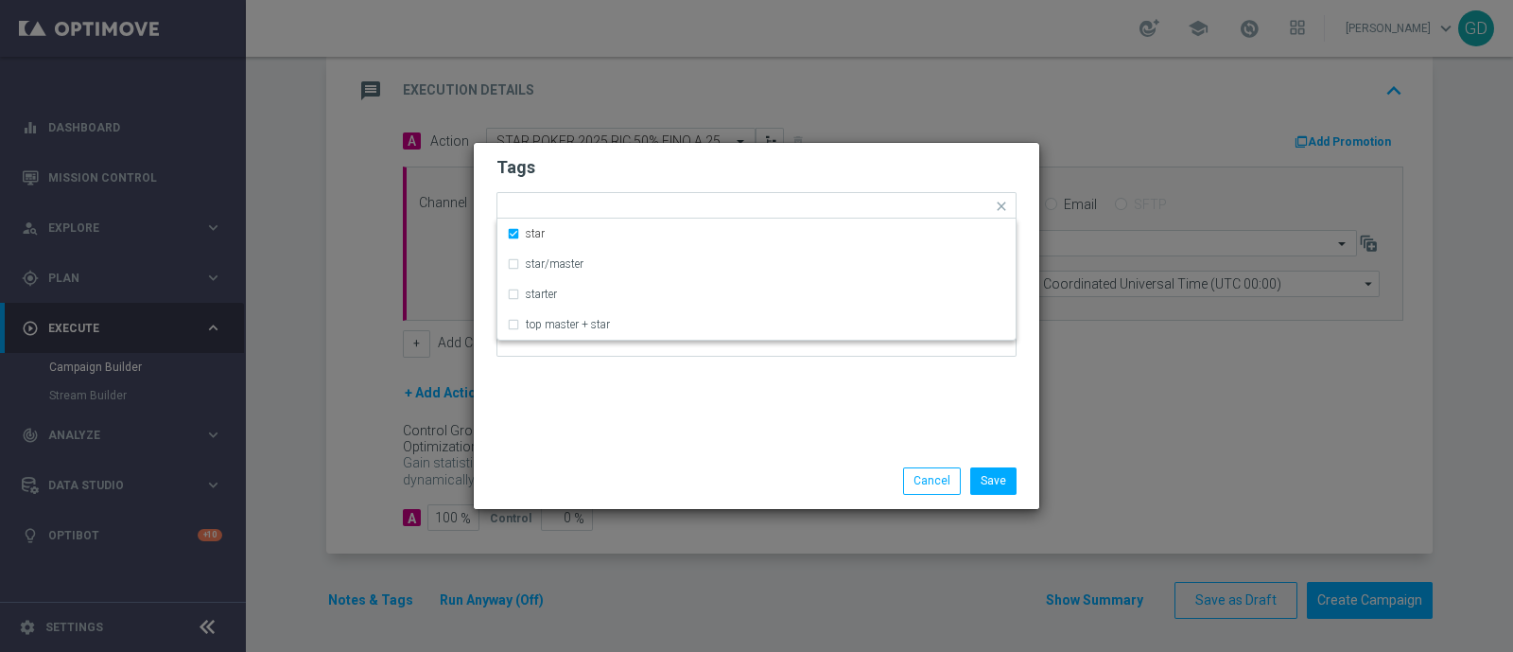
click at [657, 175] on h2 "Tags" at bounding box center [757, 167] width 520 height 23
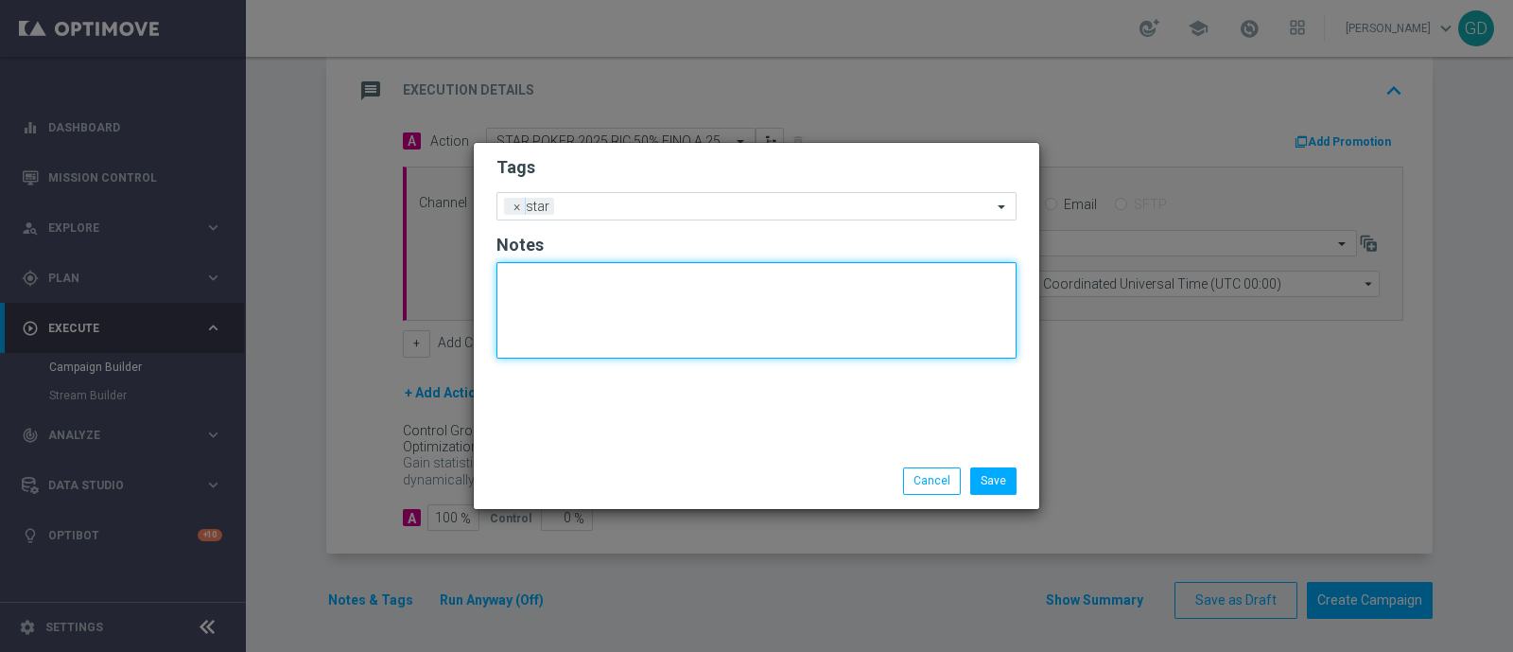
click at [624, 286] on textarea at bounding box center [757, 310] width 520 height 96
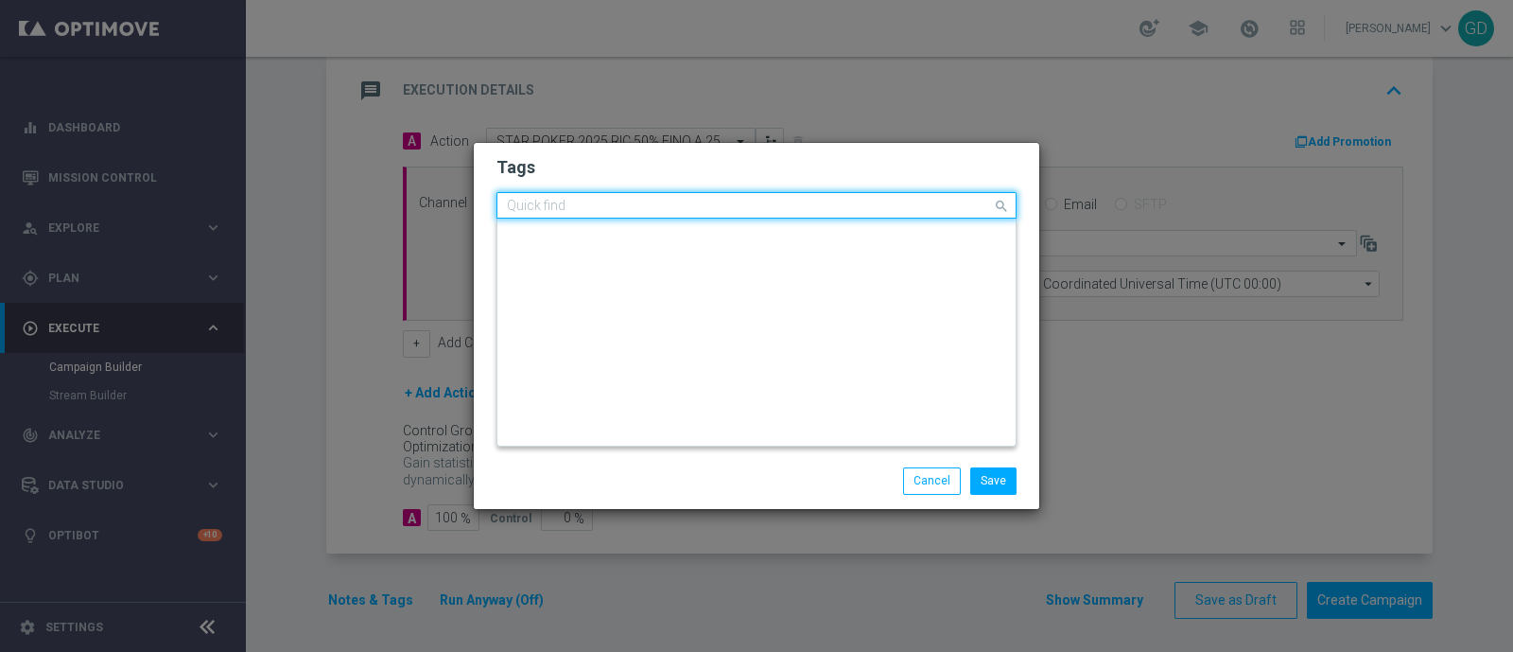
click at [653, 200] on input "text" at bounding box center [749, 207] width 485 height 16
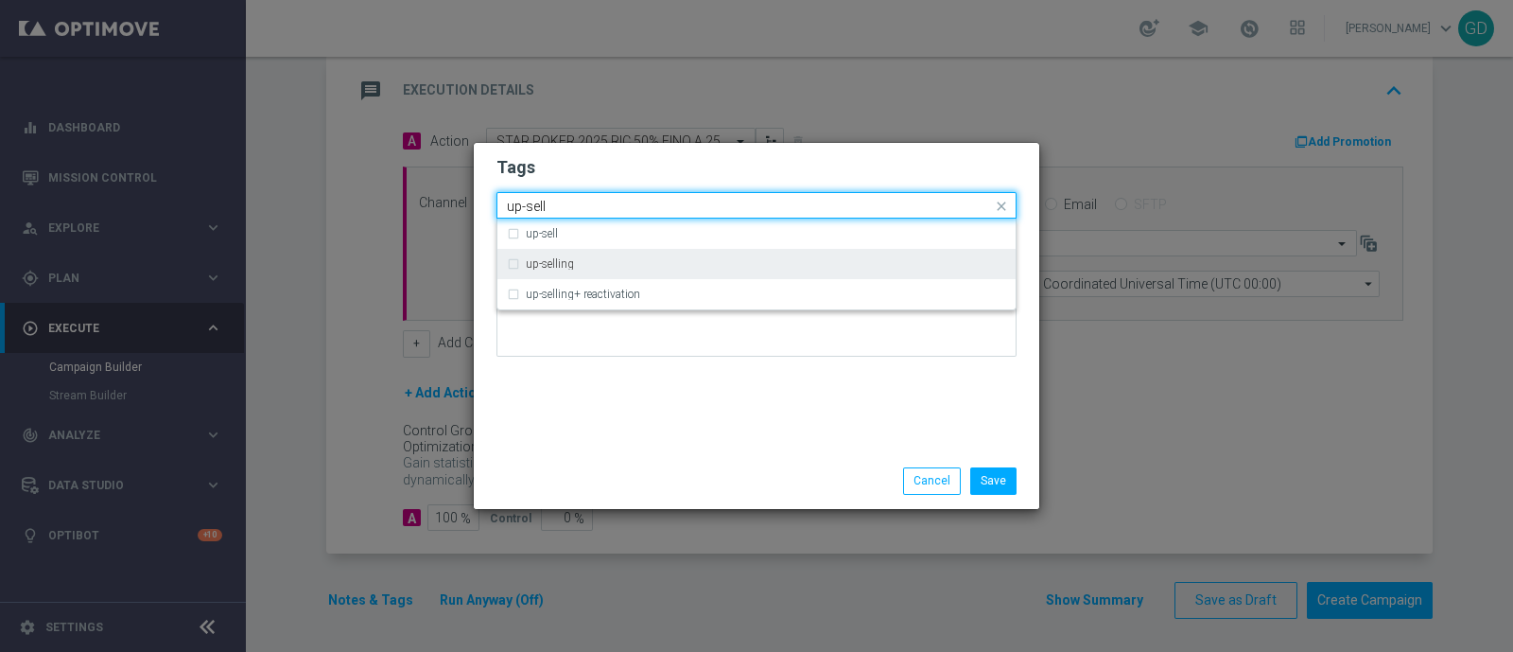
click at [564, 260] on label "up-selling" at bounding box center [550, 263] width 48 height 11
type input "up-sell"
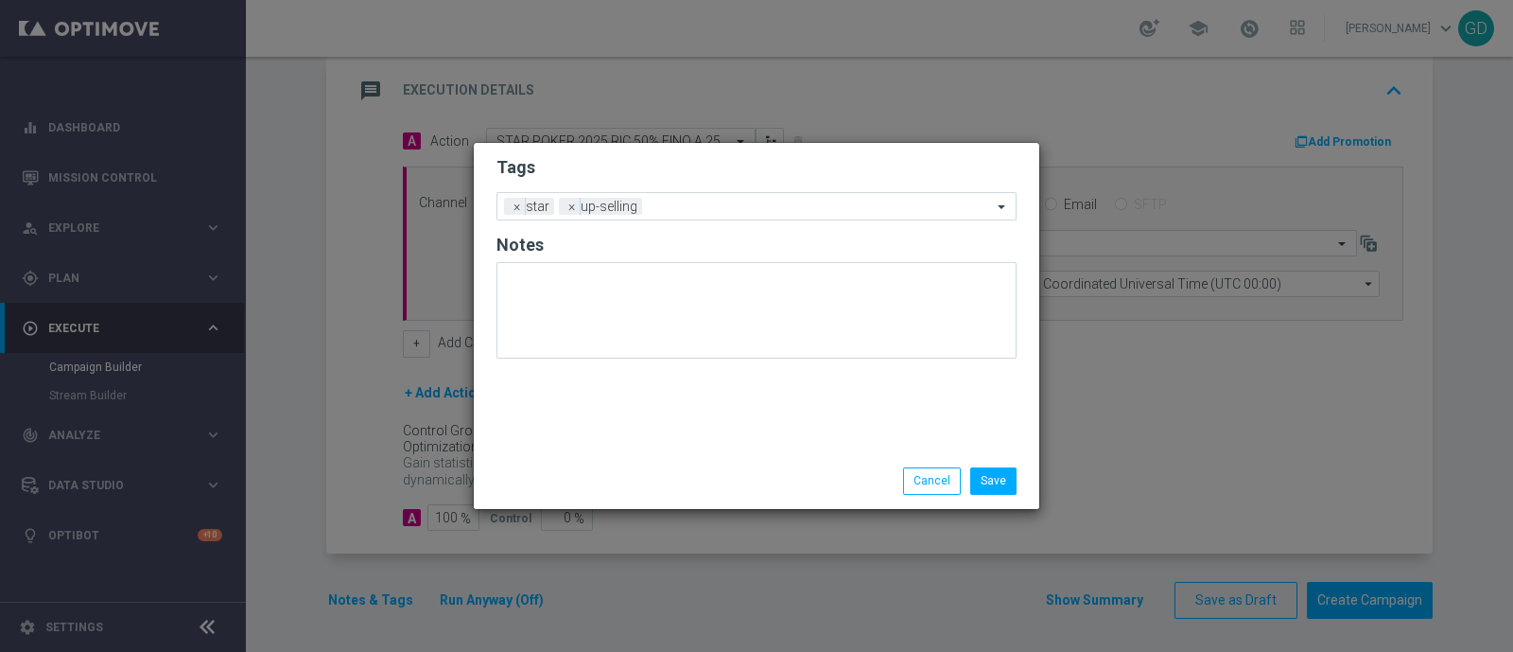
click at [647, 177] on h2 "Tags" at bounding box center [757, 167] width 520 height 23
click at [700, 212] on input "text" at bounding box center [821, 208] width 342 height 16
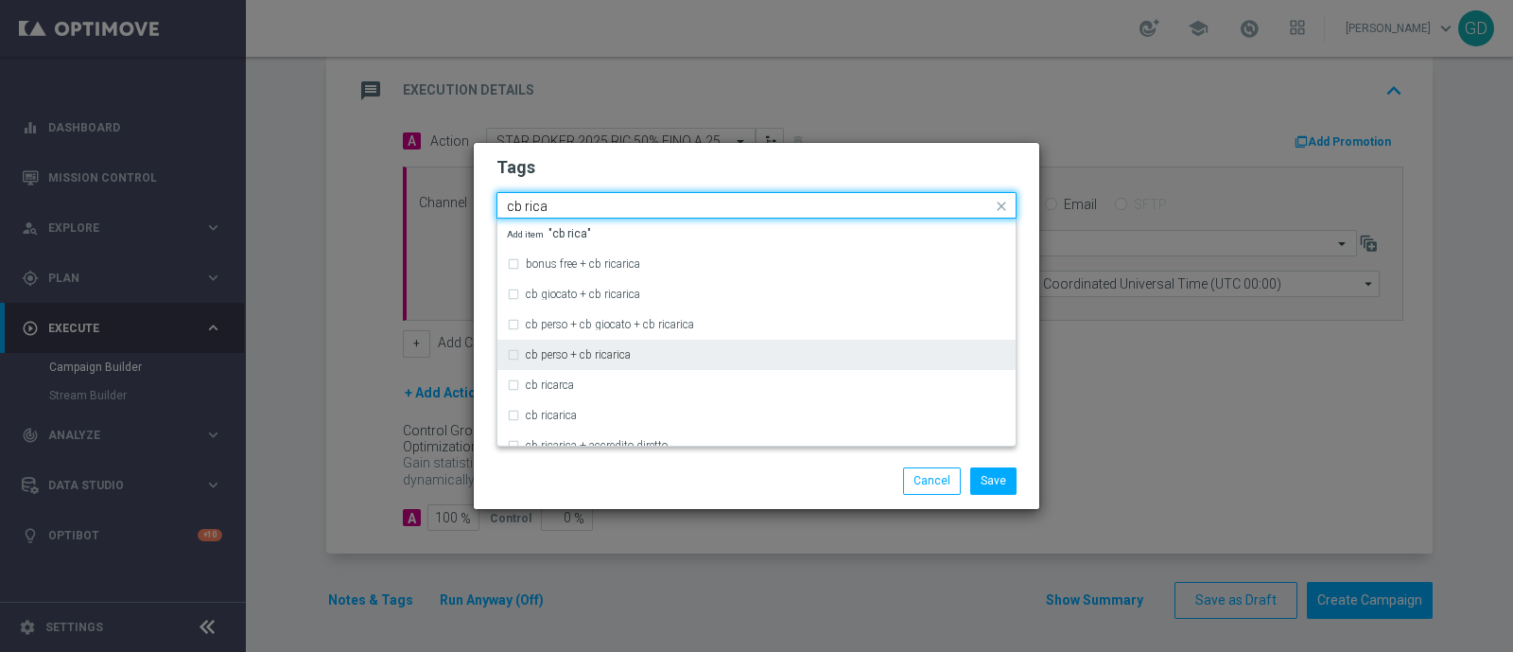
click at [605, 358] on label "cb perso + cb ricarica" at bounding box center [578, 354] width 105 height 11
type input "cb rica"
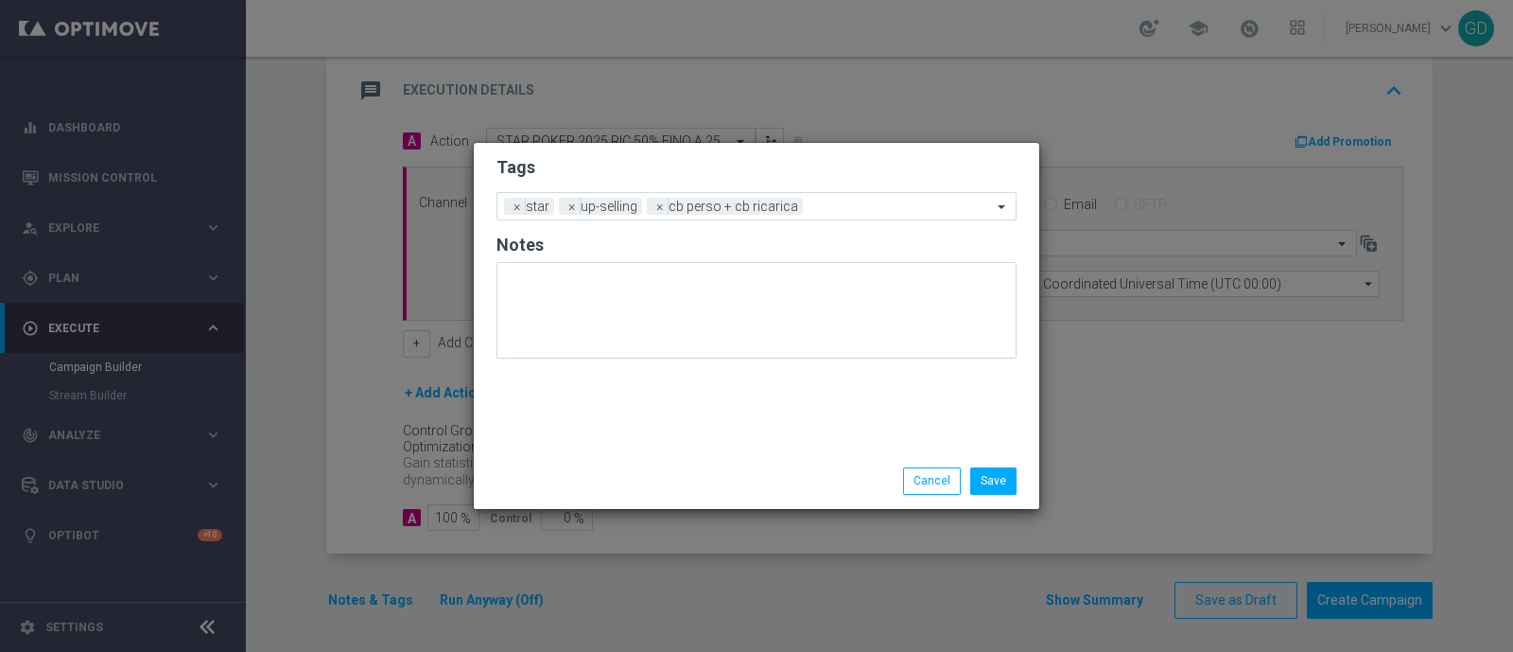
click at [725, 160] on h2 "Tags" at bounding box center [757, 167] width 520 height 23
click at [838, 209] on input "text" at bounding box center [902, 208] width 182 height 16
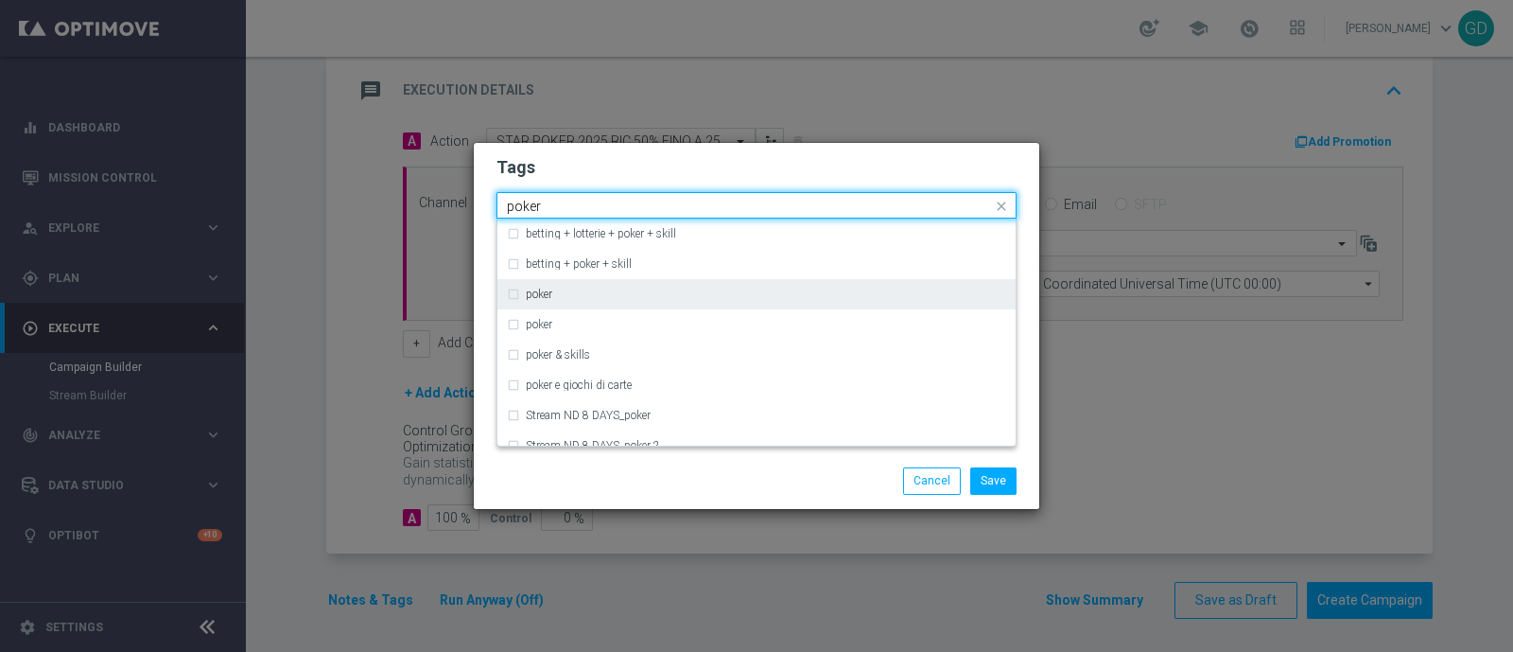
click at [513, 301] on div "poker" at bounding box center [756, 294] width 499 height 30
type input "poker"
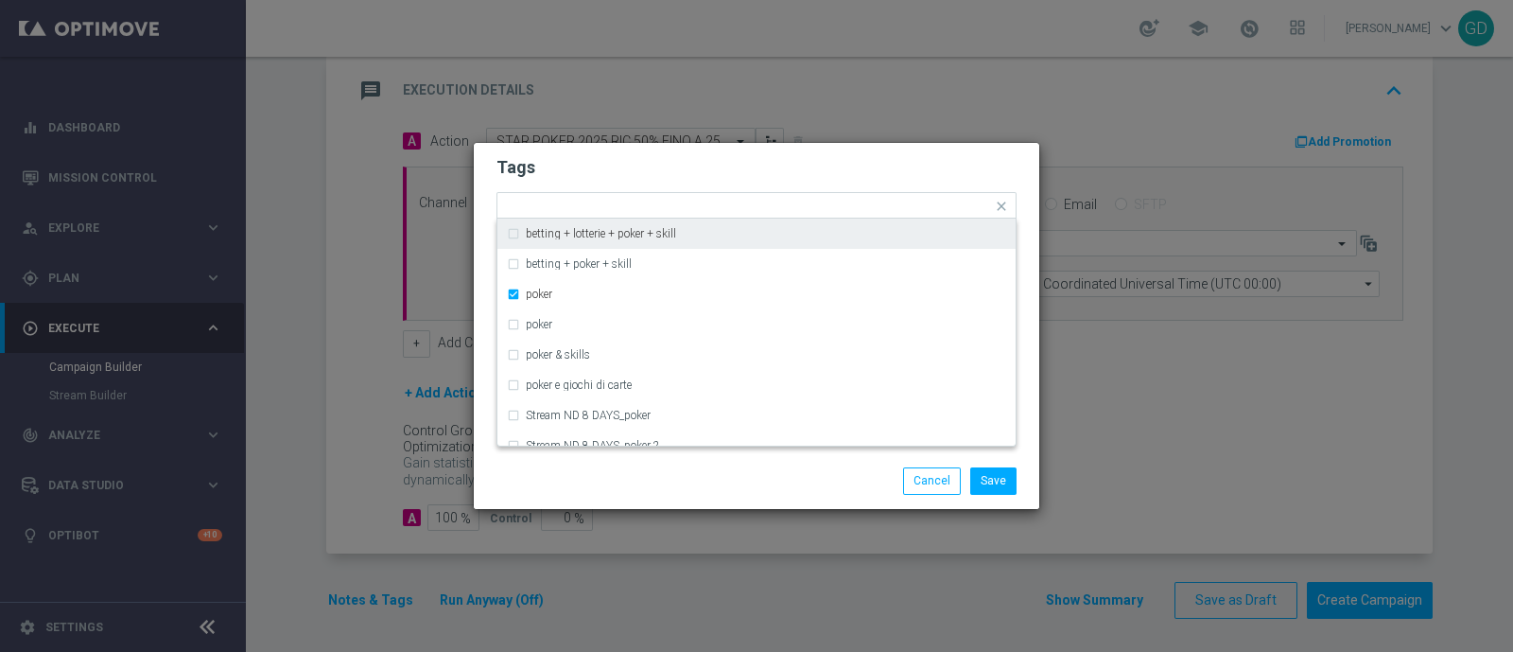
click at [721, 172] on h2 "Tags" at bounding box center [757, 167] width 520 height 23
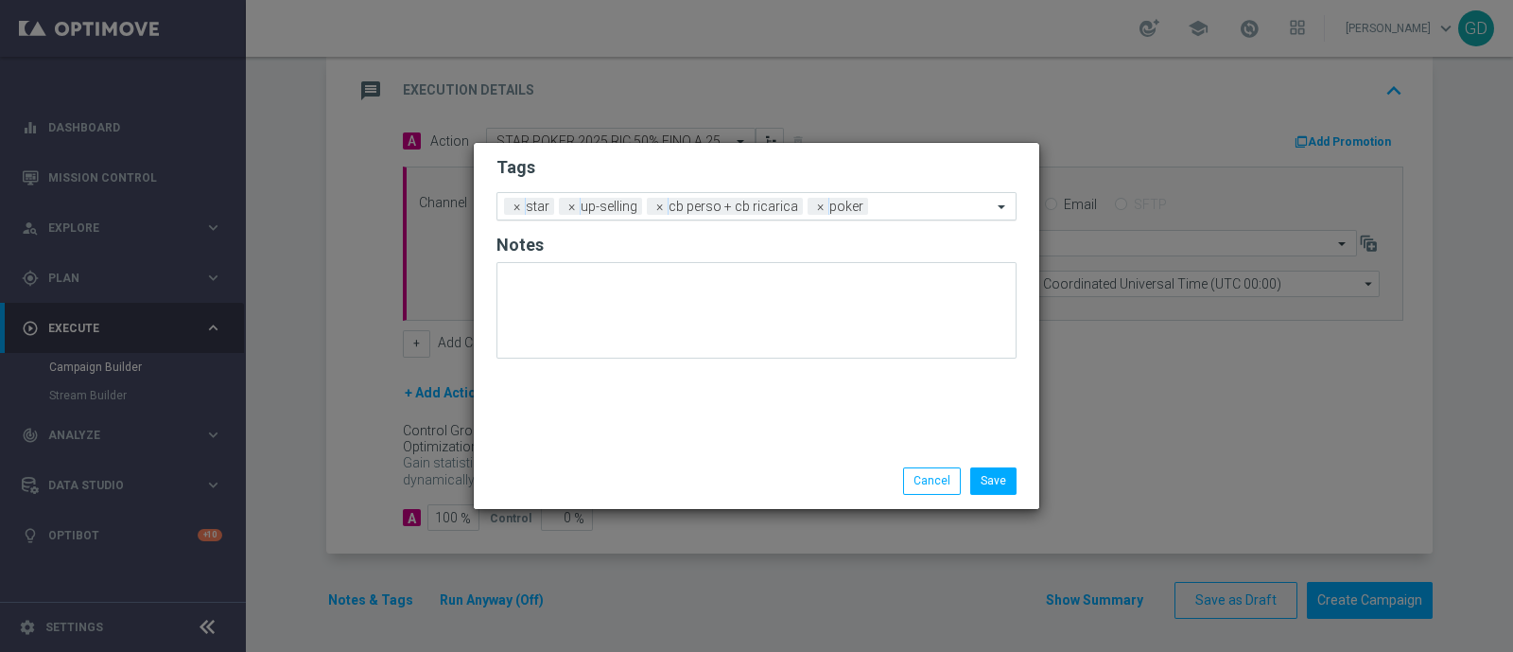
click at [904, 214] on input "text" at bounding box center [934, 208] width 116 height 16
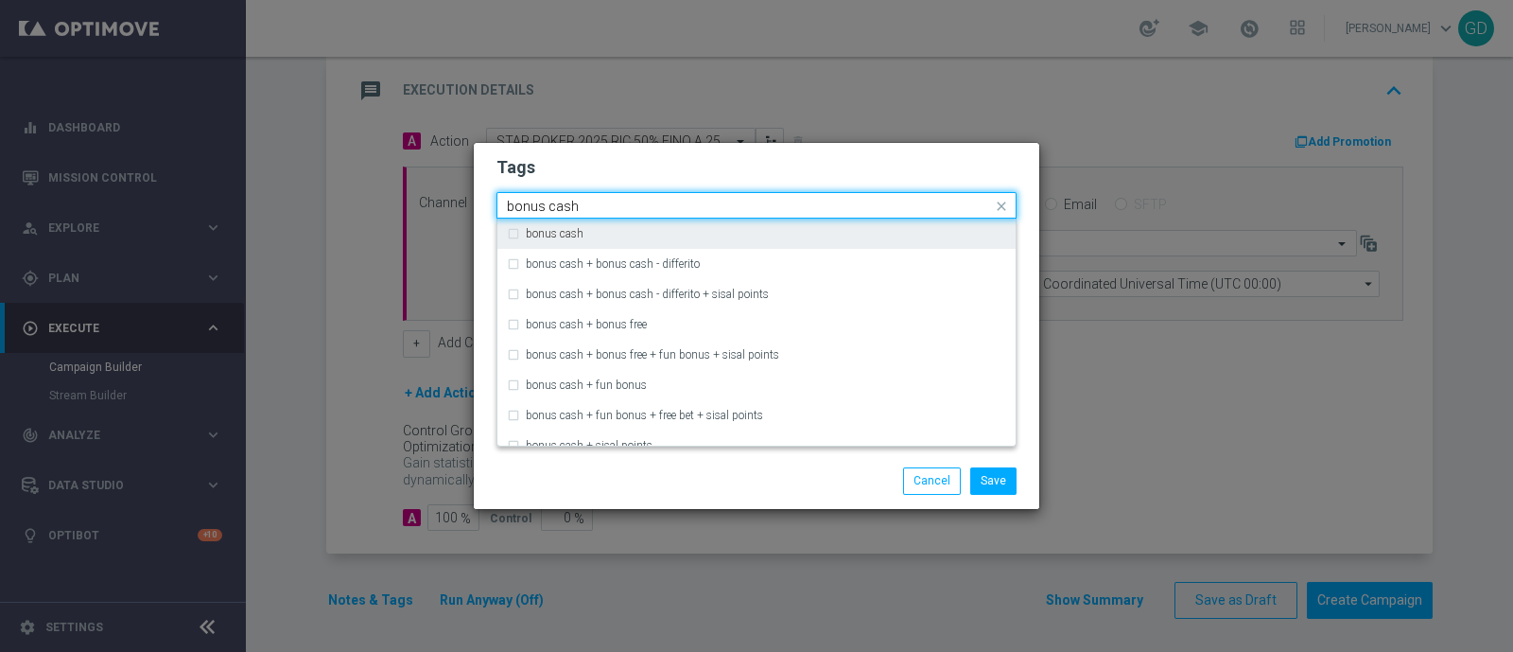
click at [574, 231] on label "bonus cash" at bounding box center [555, 233] width 58 height 11
type input "bonus cash"
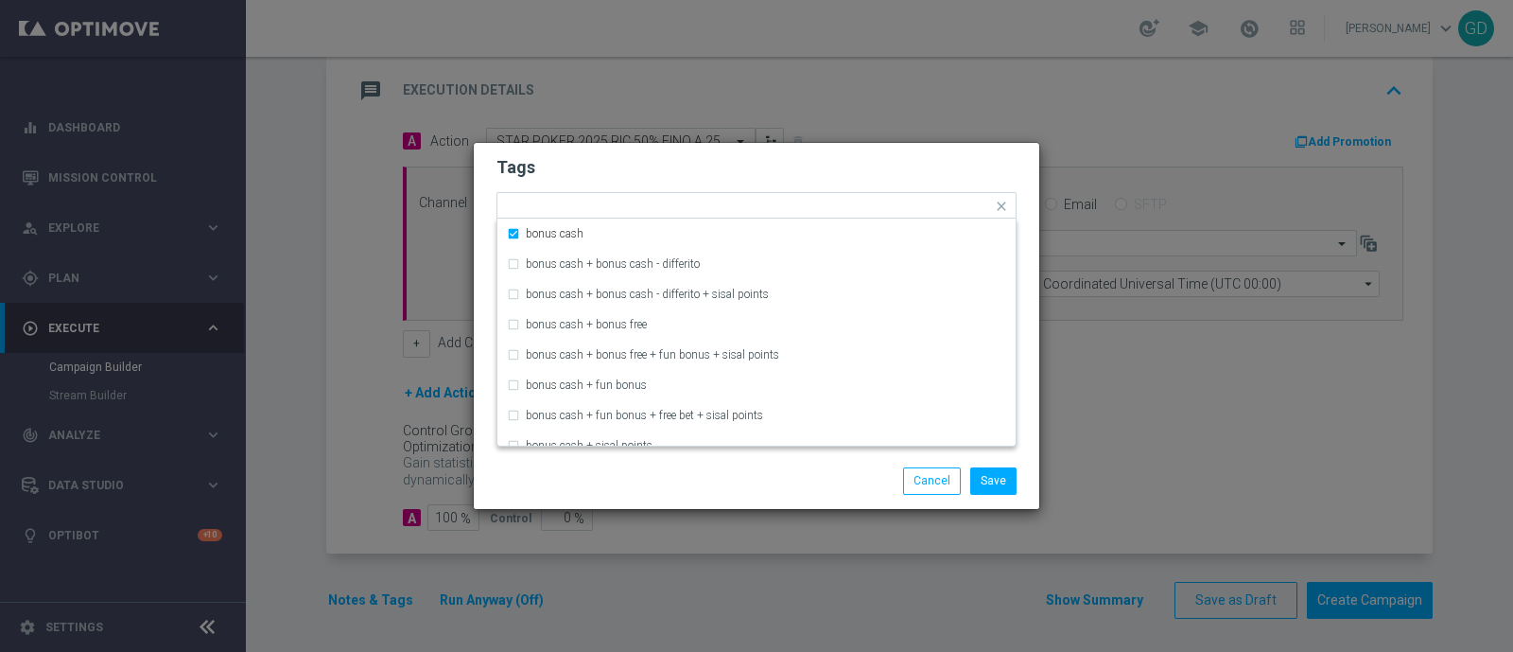
click at [707, 176] on h2 "Tags" at bounding box center [757, 167] width 520 height 23
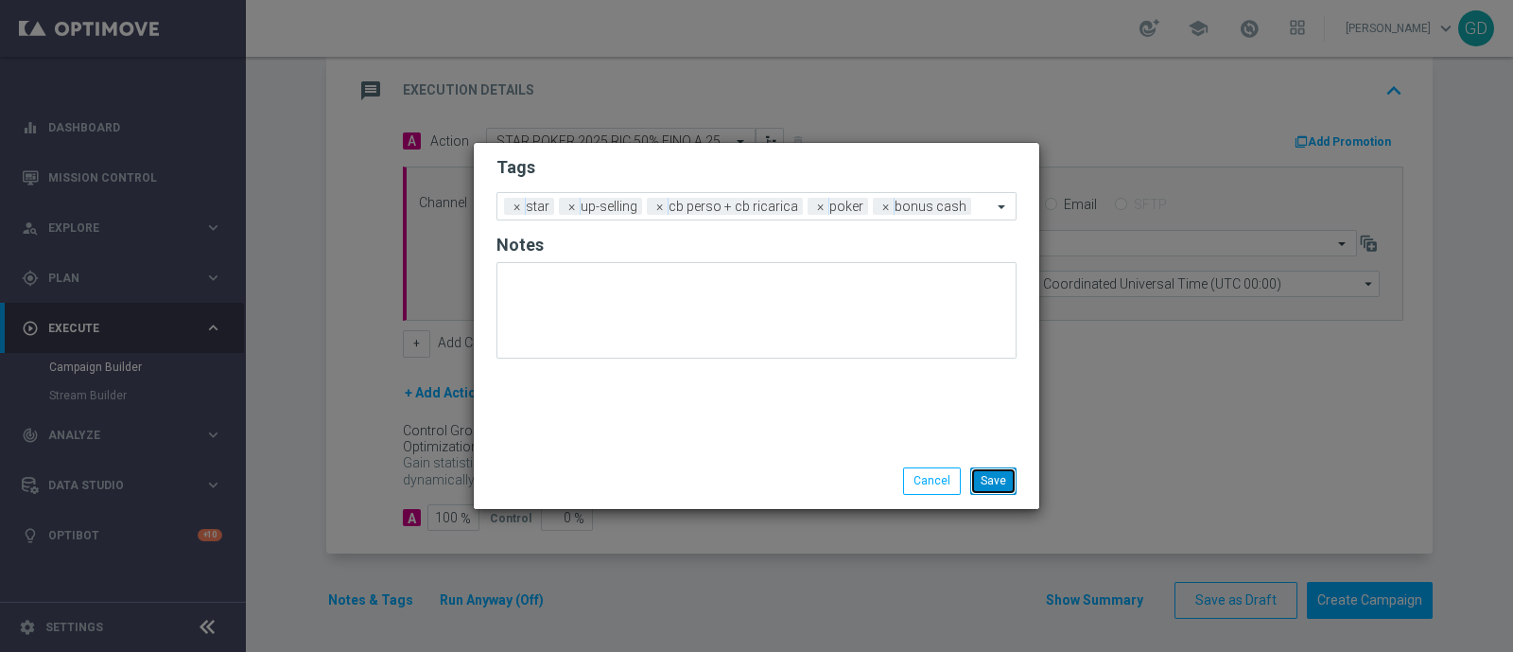
click at [988, 482] on button "Save" at bounding box center [993, 480] width 46 height 26
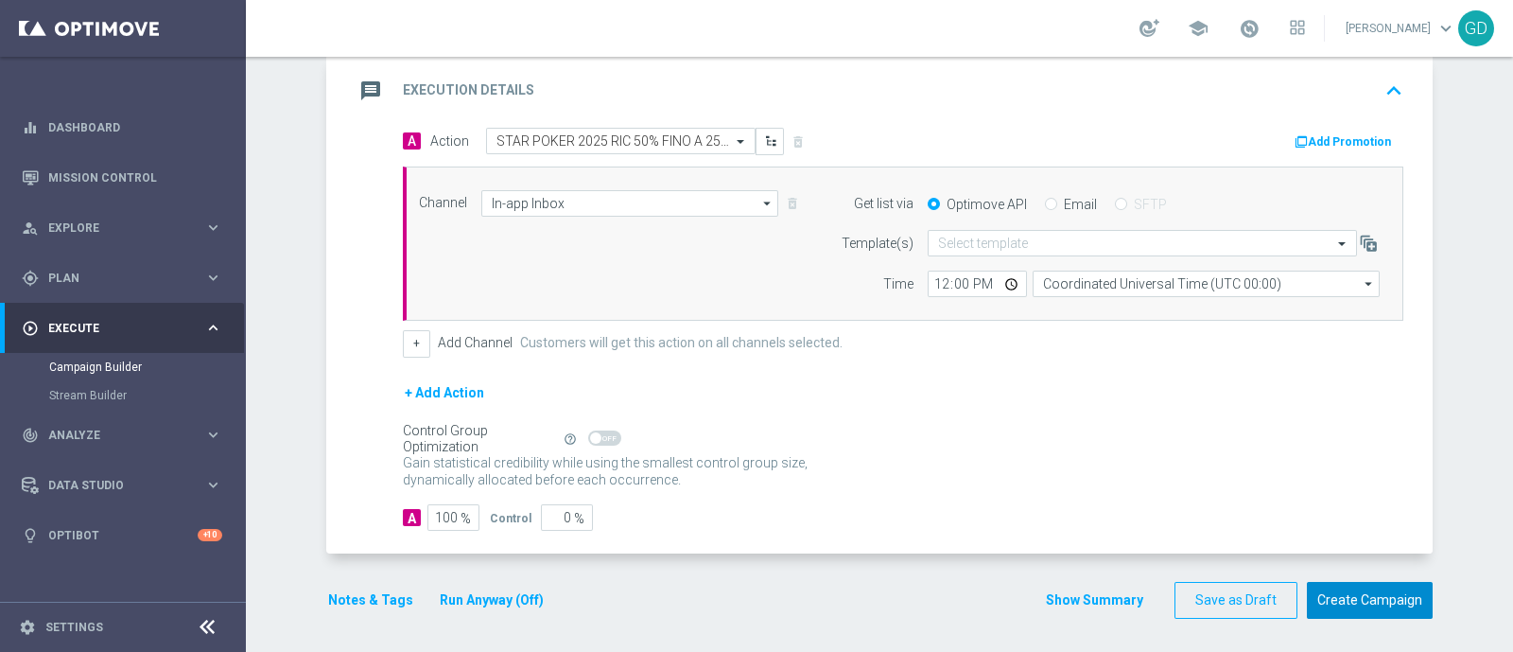
click at [1346, 598] on button "Create Campaign" at bounding box center [1370, 600] width 126 height 37
